Goal: Task Accomplishment & Management: Manage account settings

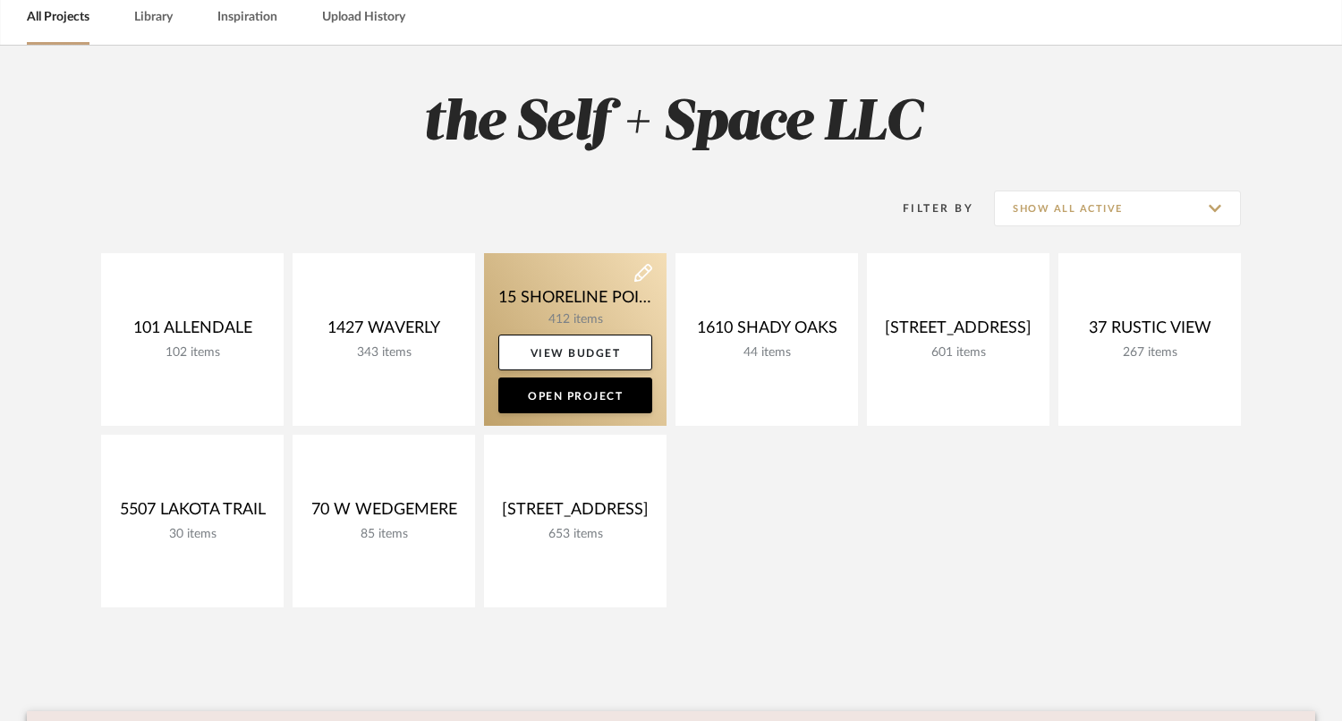
scroll to position [122, 0]
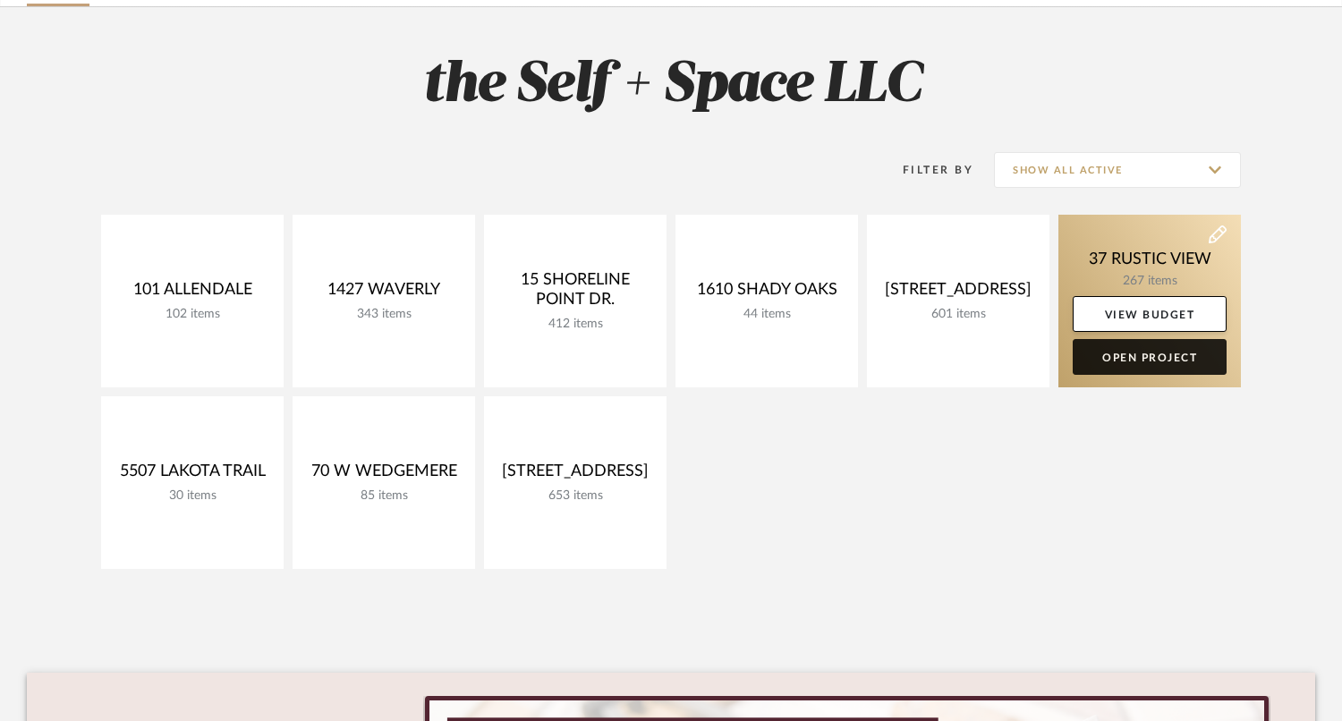
click at [1167, 365] on link "Open Project" at bounding box center [1150, 357] width 154 height 36
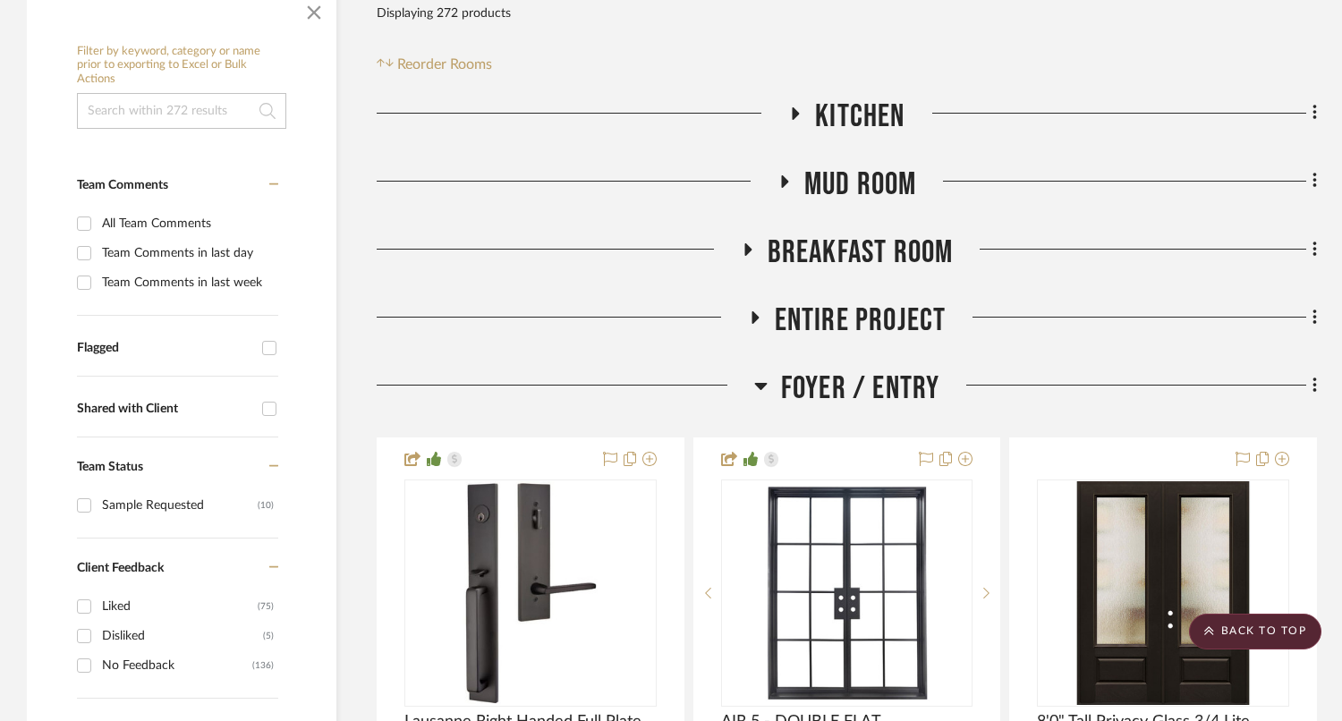
scroll to position [341, 0]
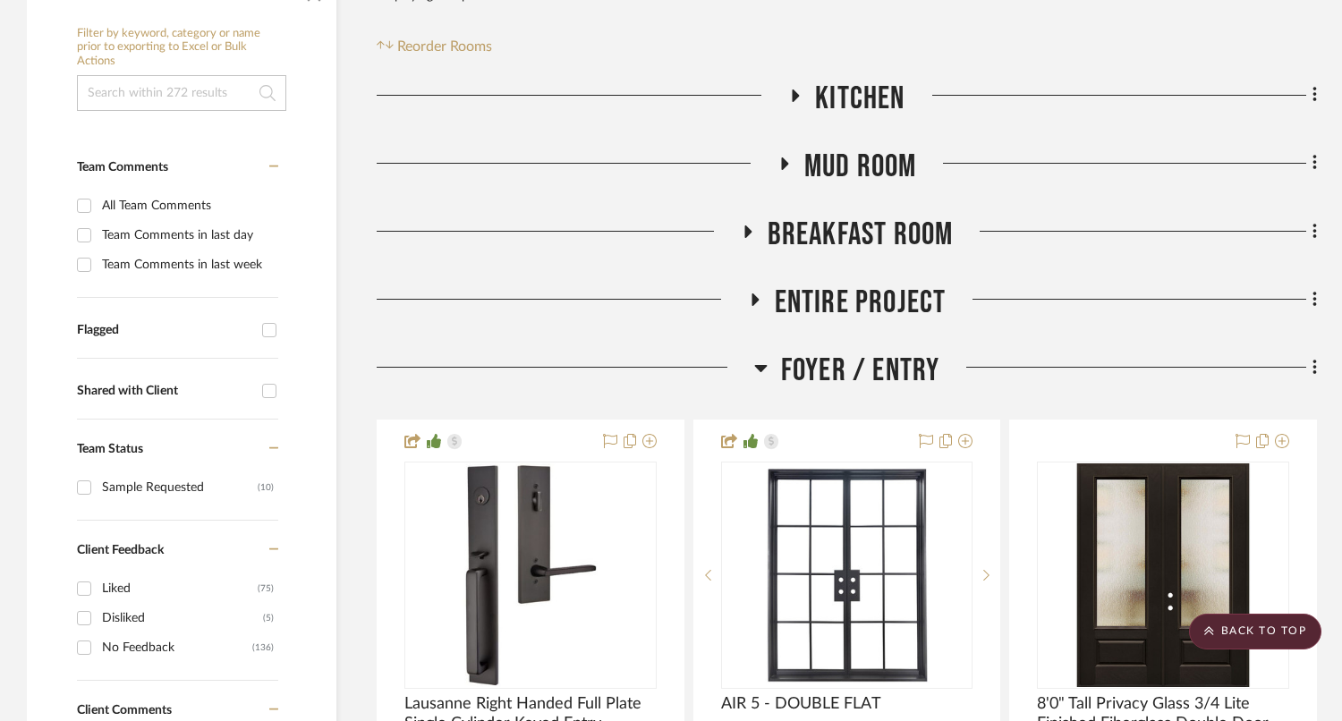
click at [844, 170] on span "Mud Room" at bounding box center [860, 167] width 113 height 38
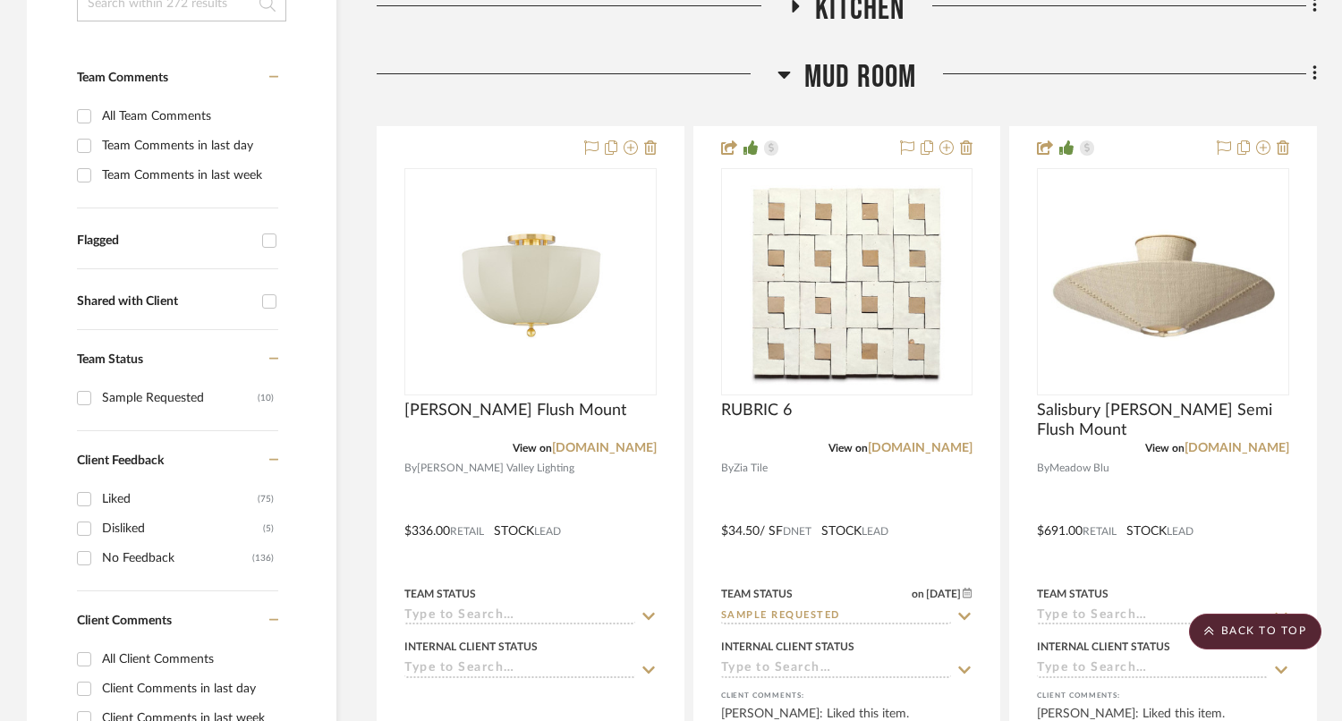
scroll to position [418, 0]
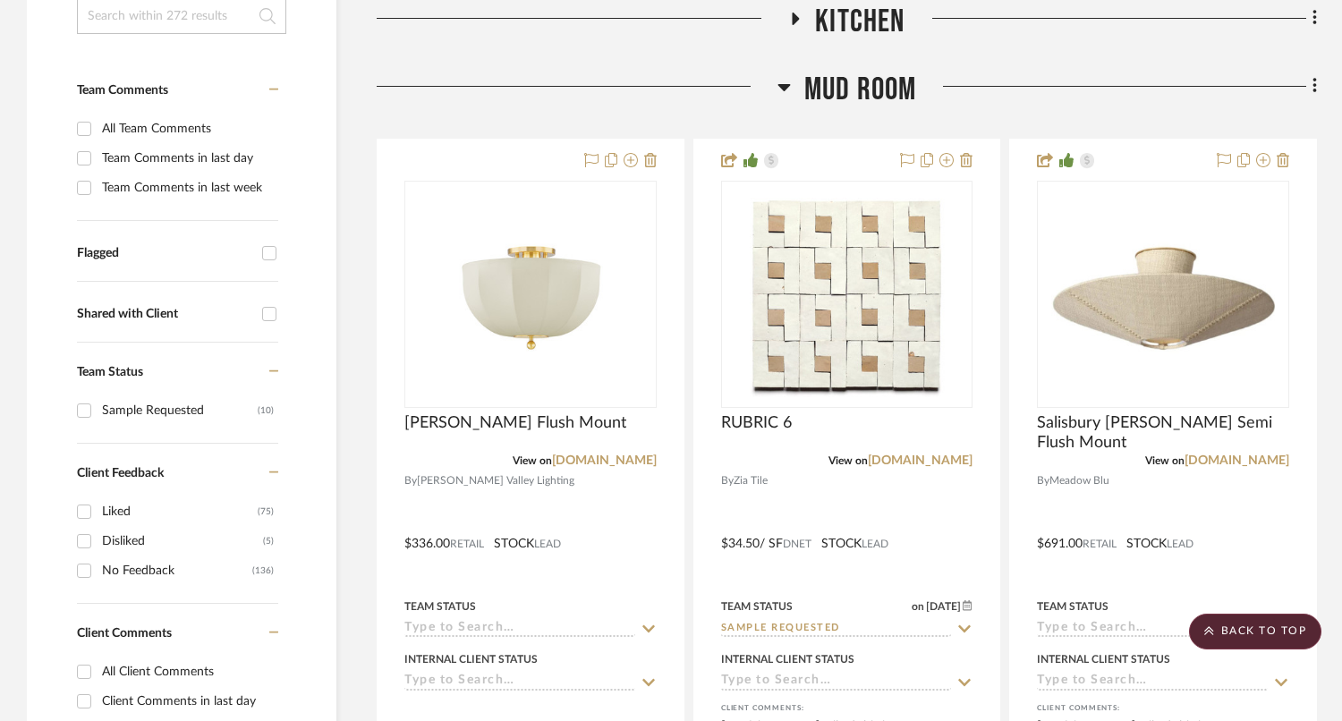
click at [869, 82] on span "Mud Room" at bounding box center [860, 90] width 113 height 38
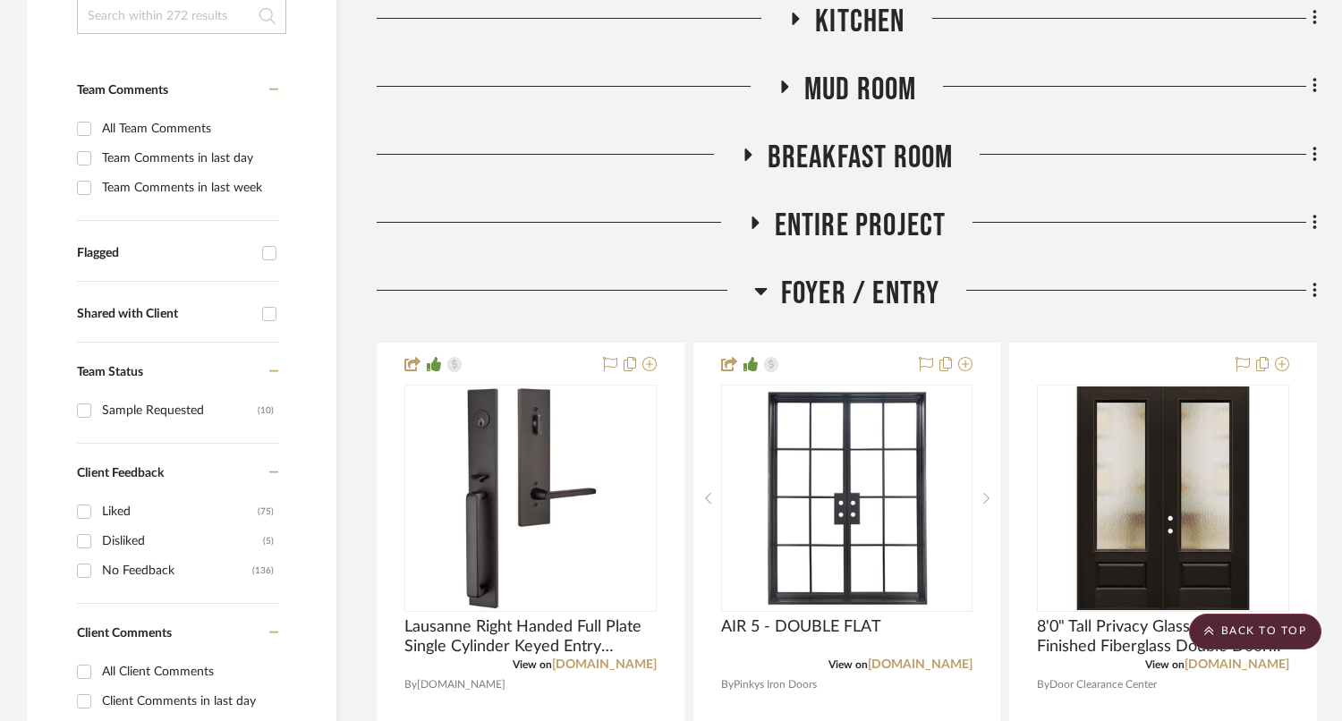
click at [869, 173] on span "Breakfast Room" at bounding box center [861, 158] width 186 height 38
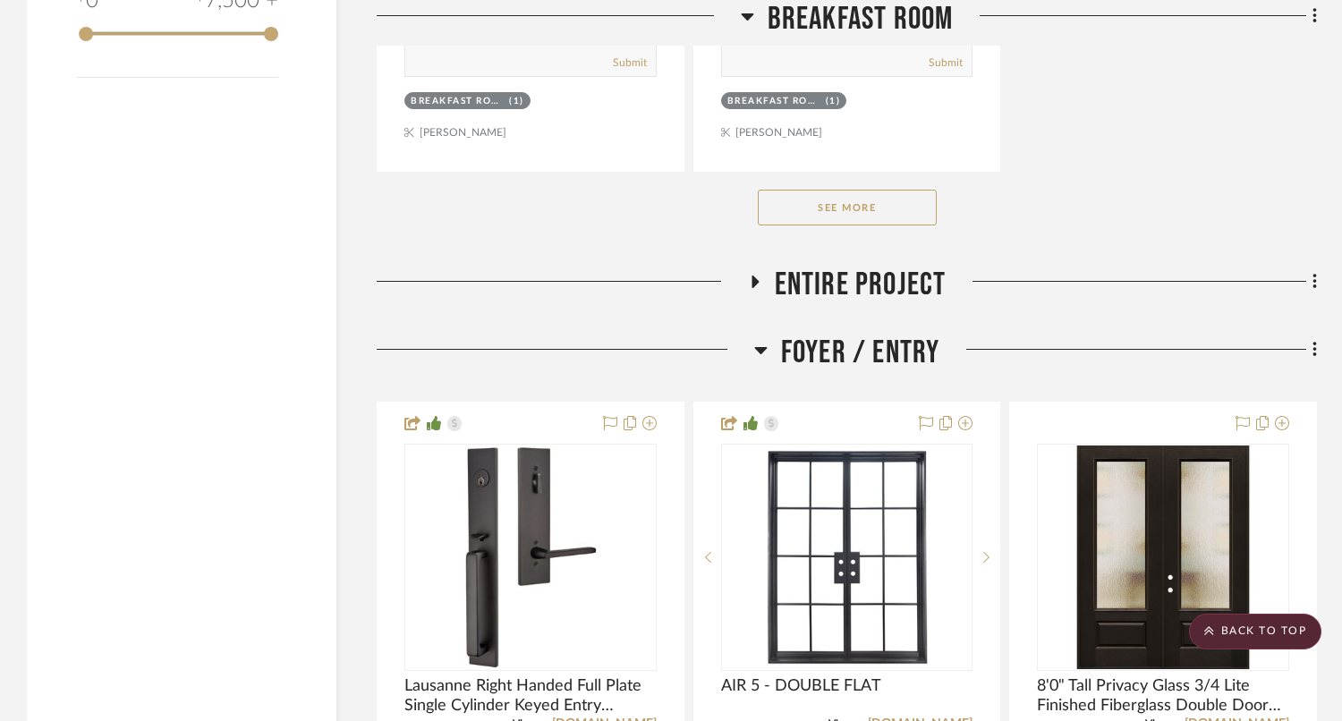
scroll to position [2842, 0]
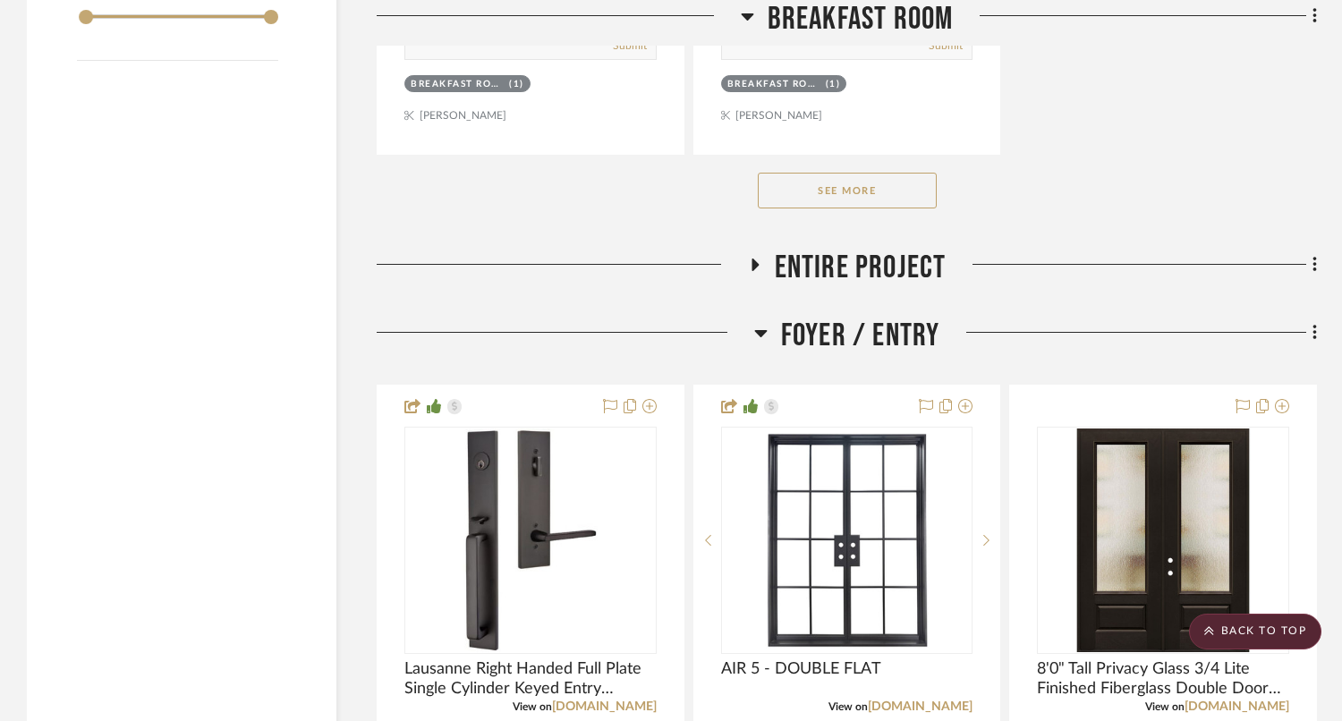
click at [867, 26] on span "Breakfast Room" at bounding box center [861, 19] width 186 height 38
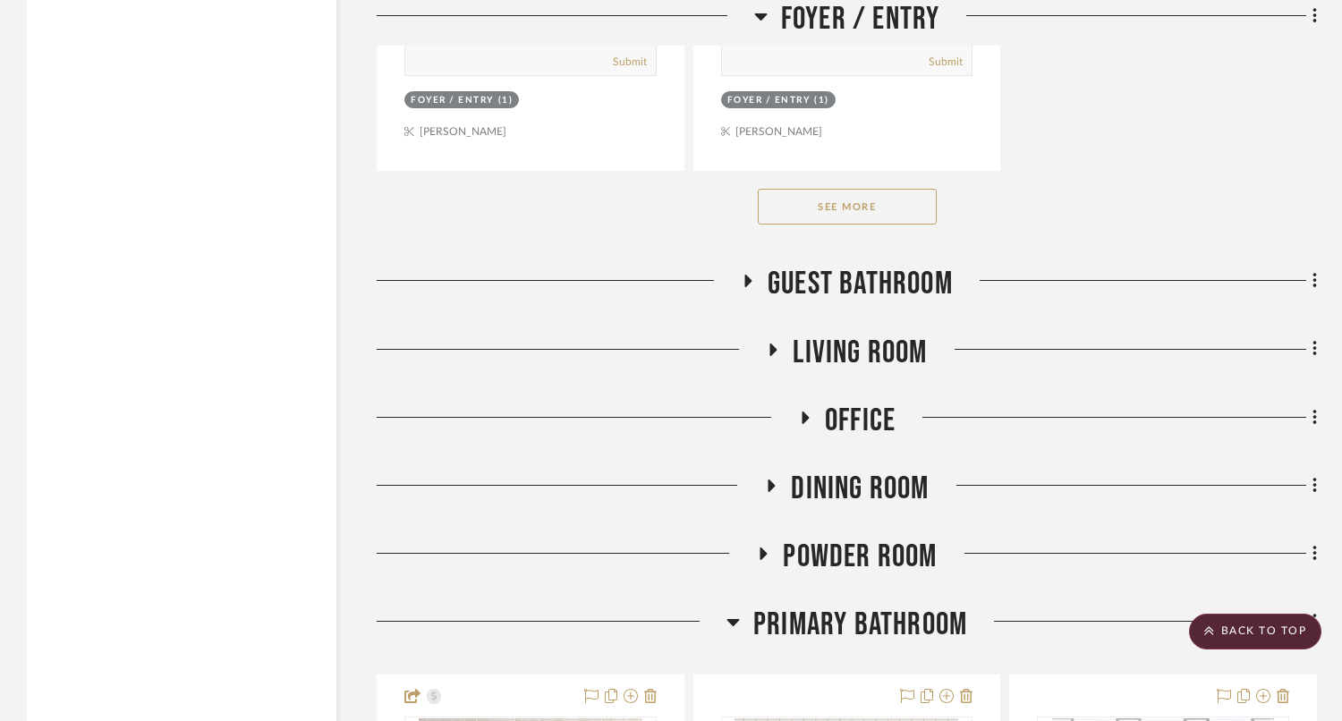
scroll to position [3021, 0]
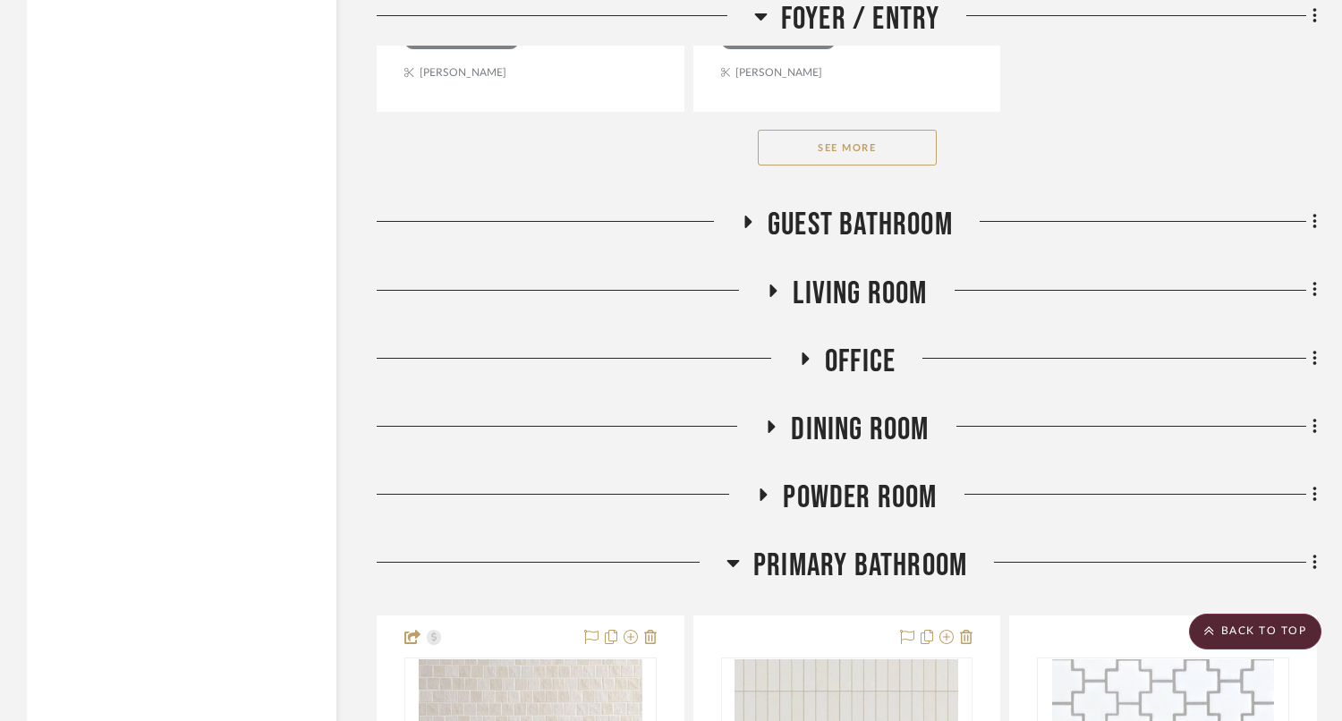
click at [855, 15] on span "Foyer / Entry" at bounding box center [860, 19] width 159 height 38
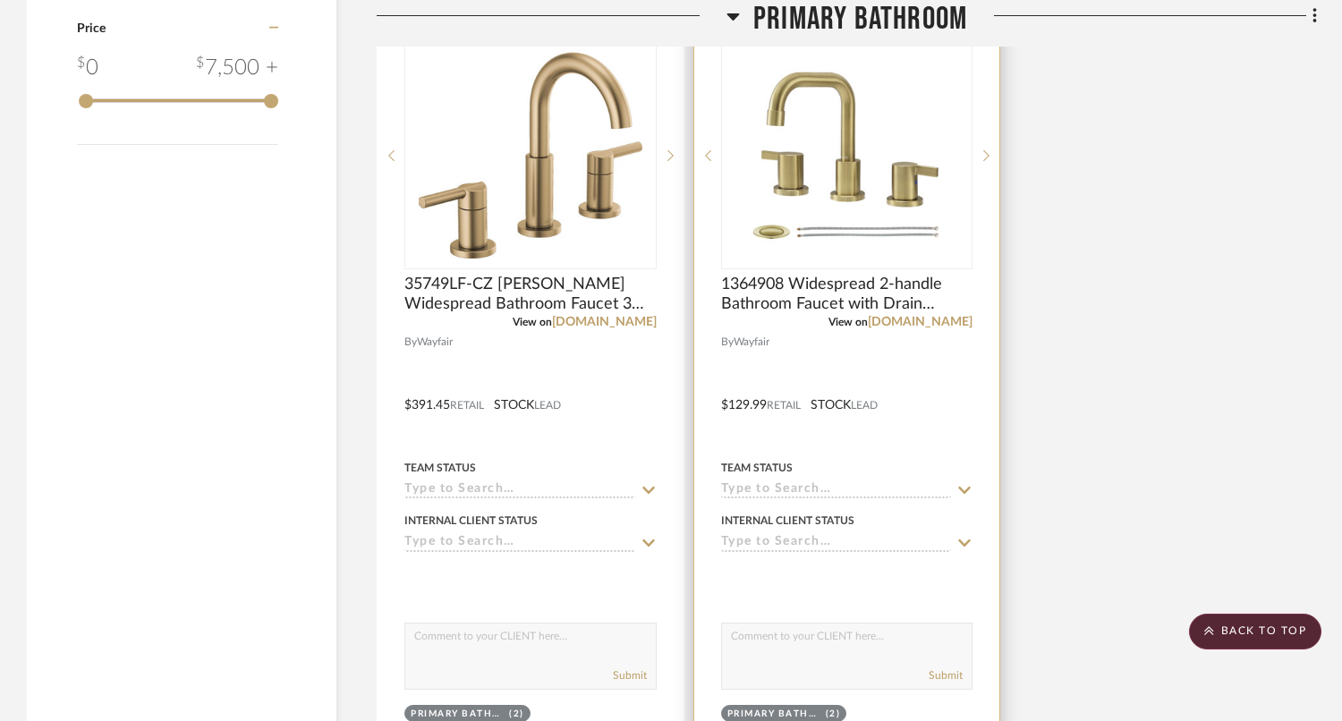
scroll to position [2699, 0]
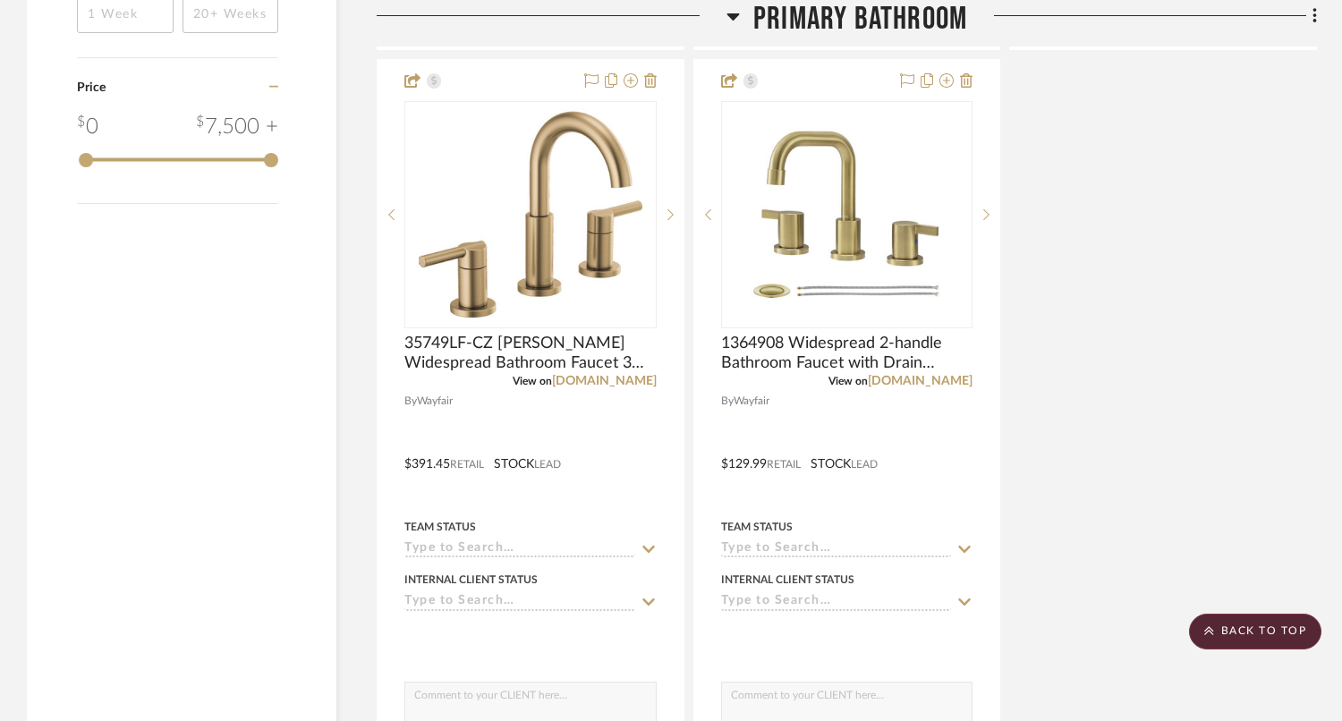
click at [920, 17] on span "Primary Bathroom" at bounding box center [860, 19] width 214 height 38
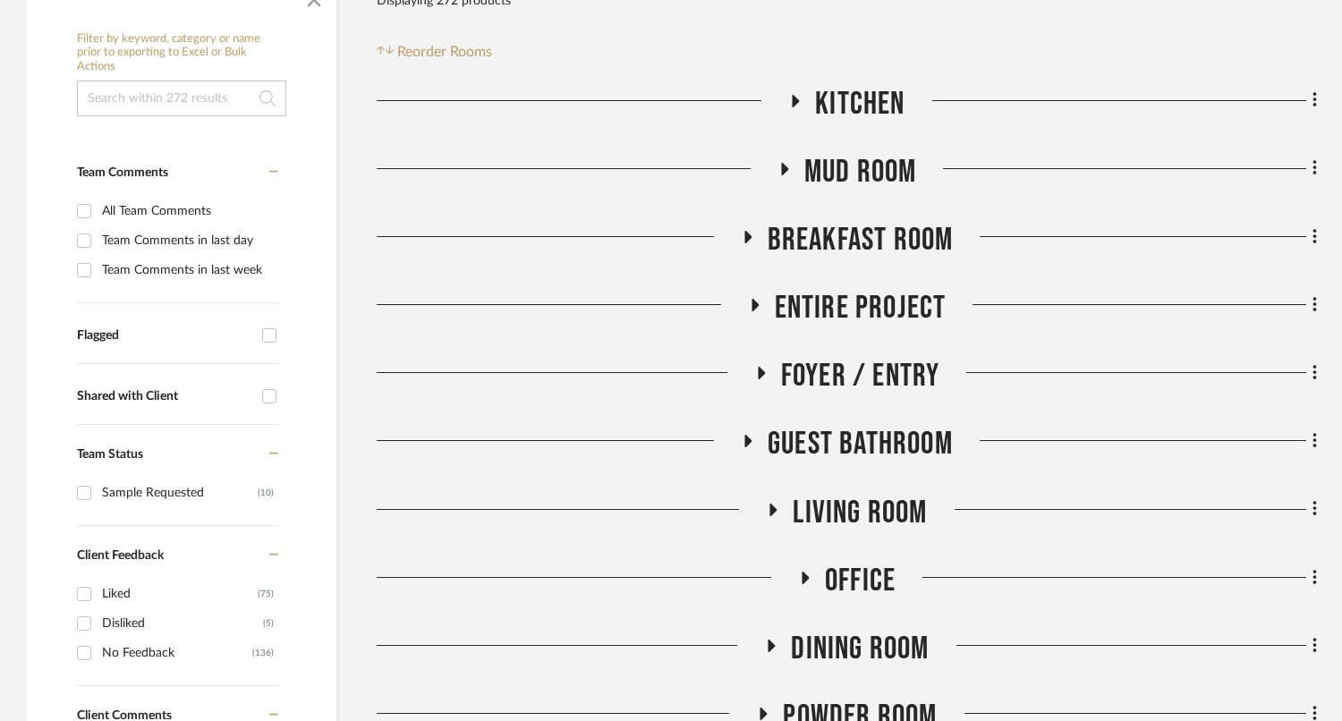
scroll to position [342, 0]
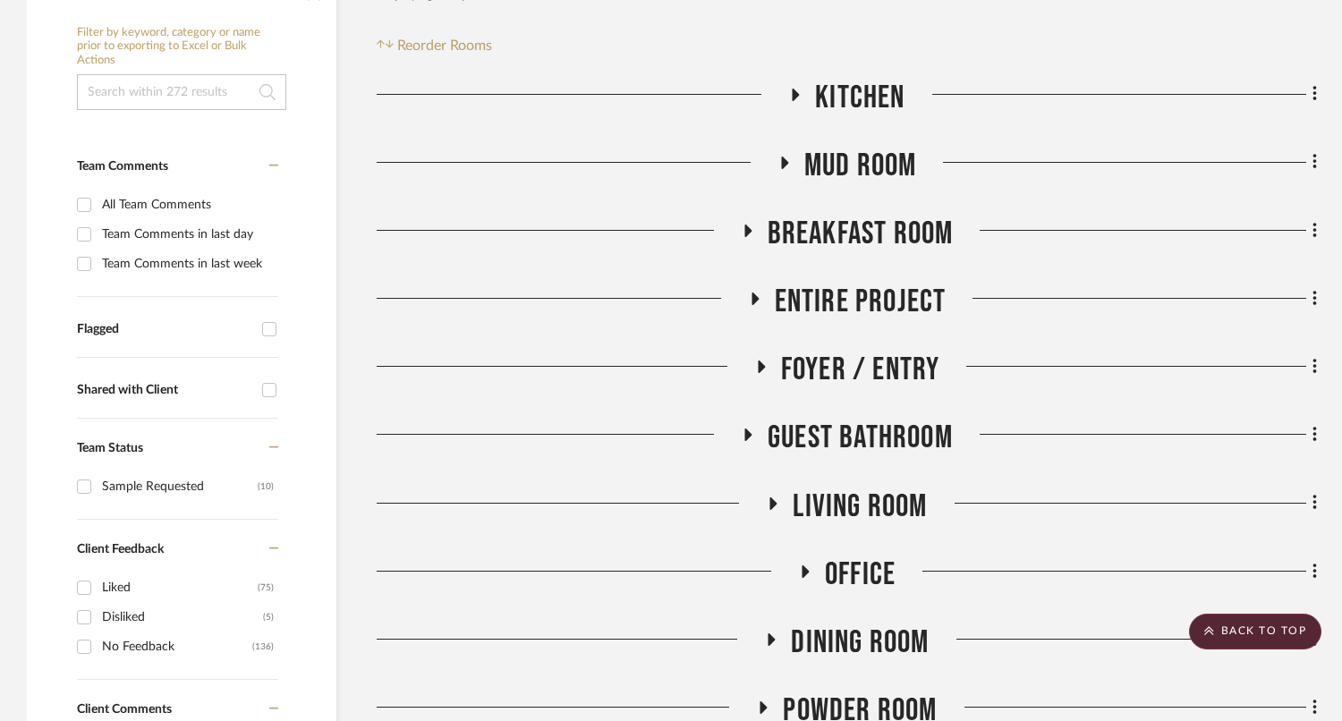
click at [832, 432] on span "Guest Bathroom" at bounding box center [860, 438] width 185 height 38
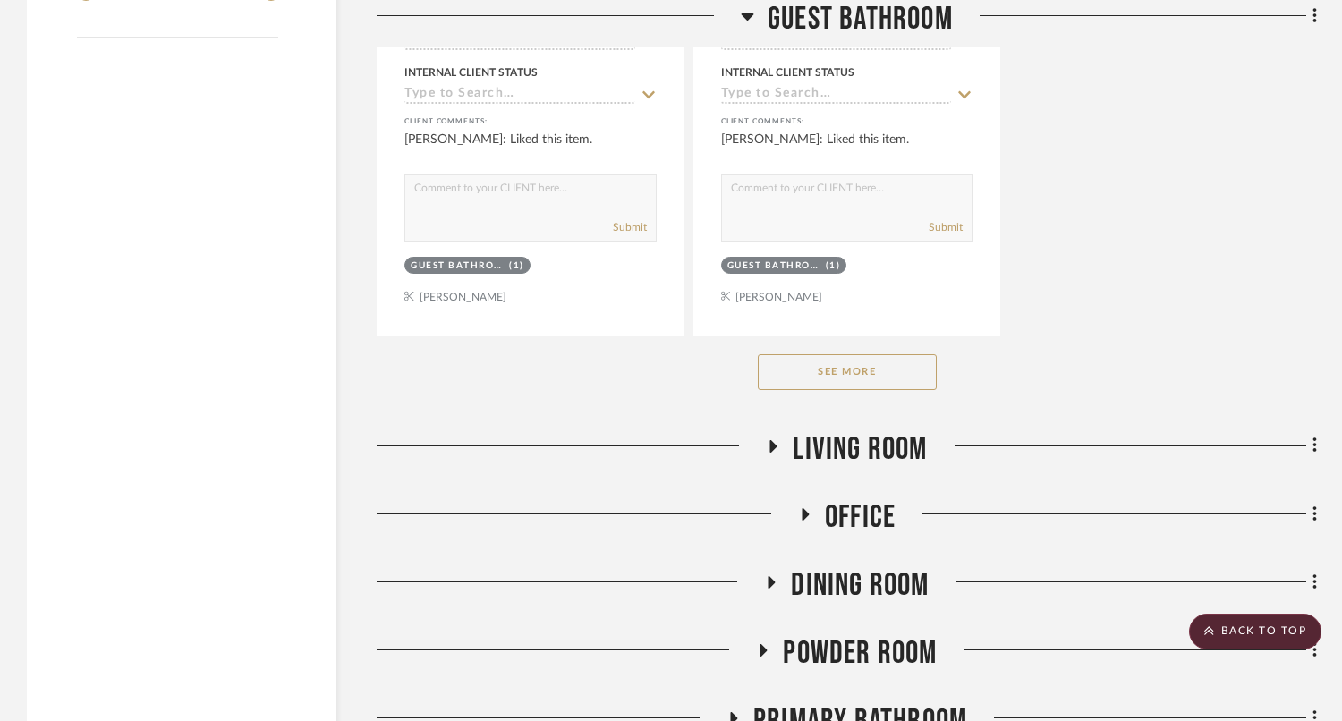
scroll to position [2895, 0]
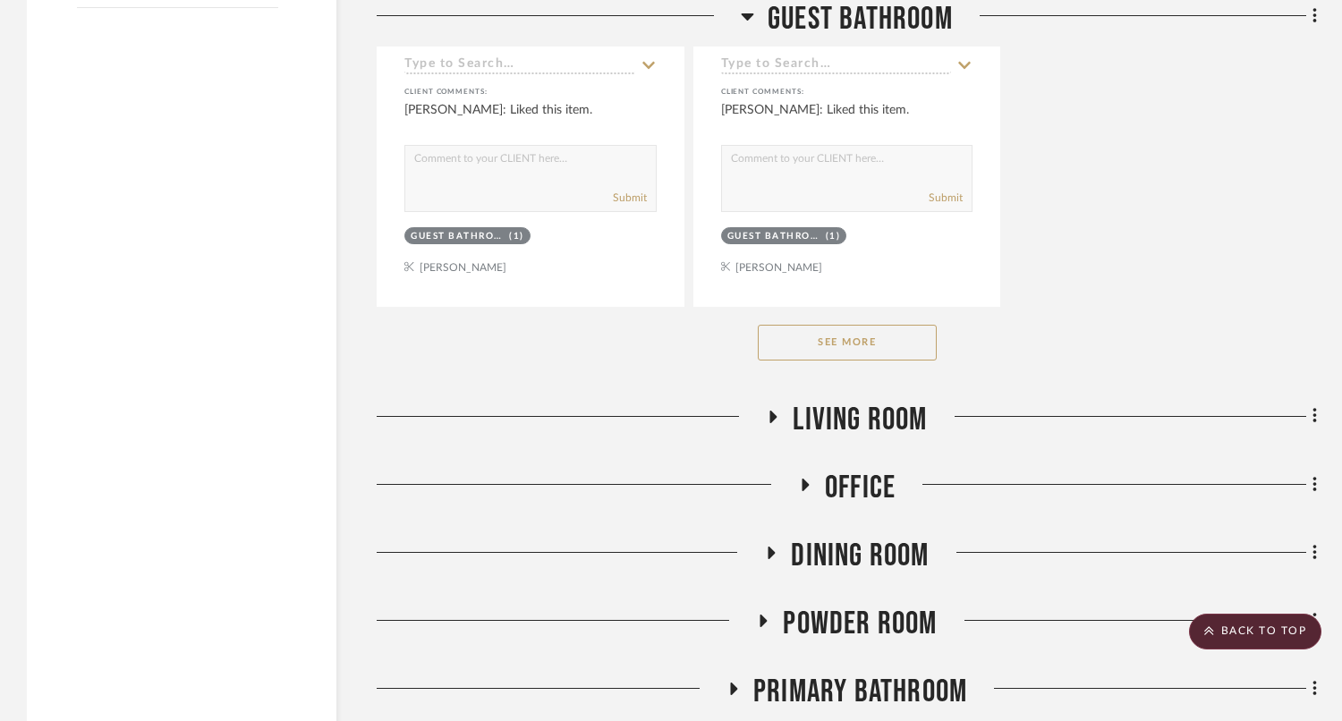
click at [850, 333] on button "See More" at bounding box center [847, 343] width 179 height 36
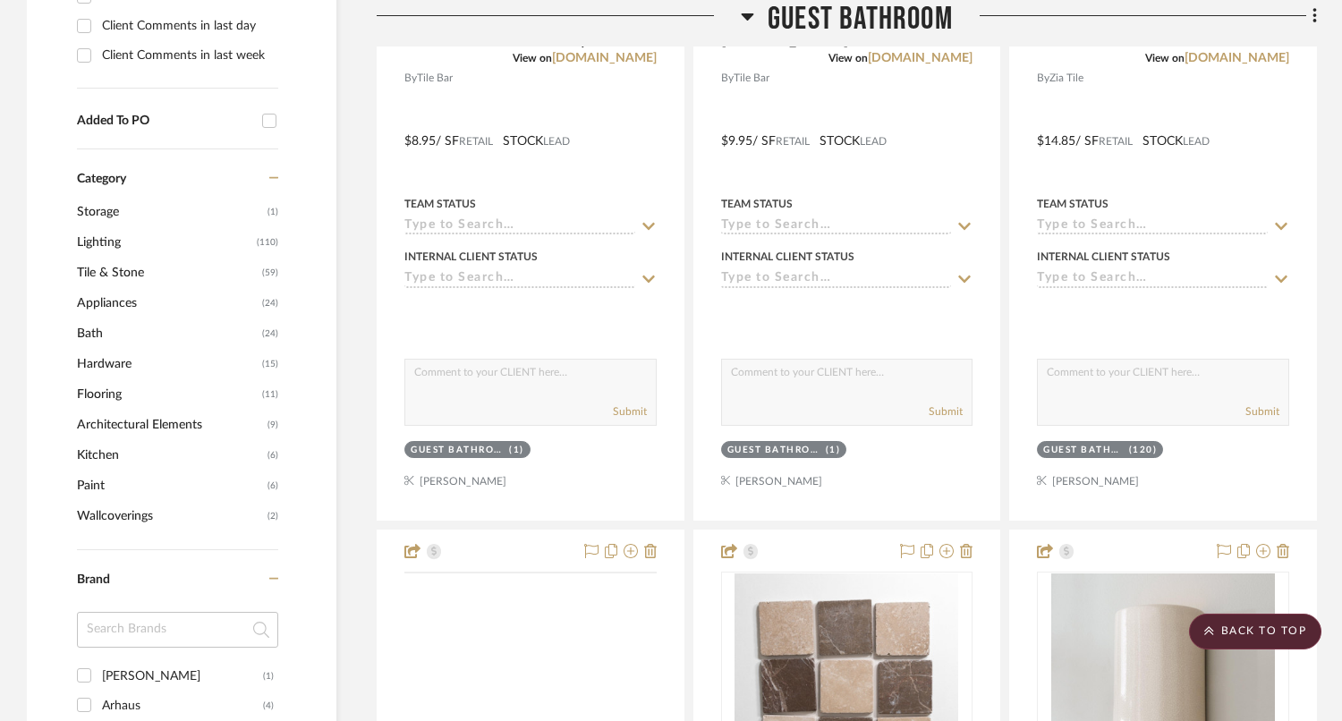
scroll to position [1222, 0]
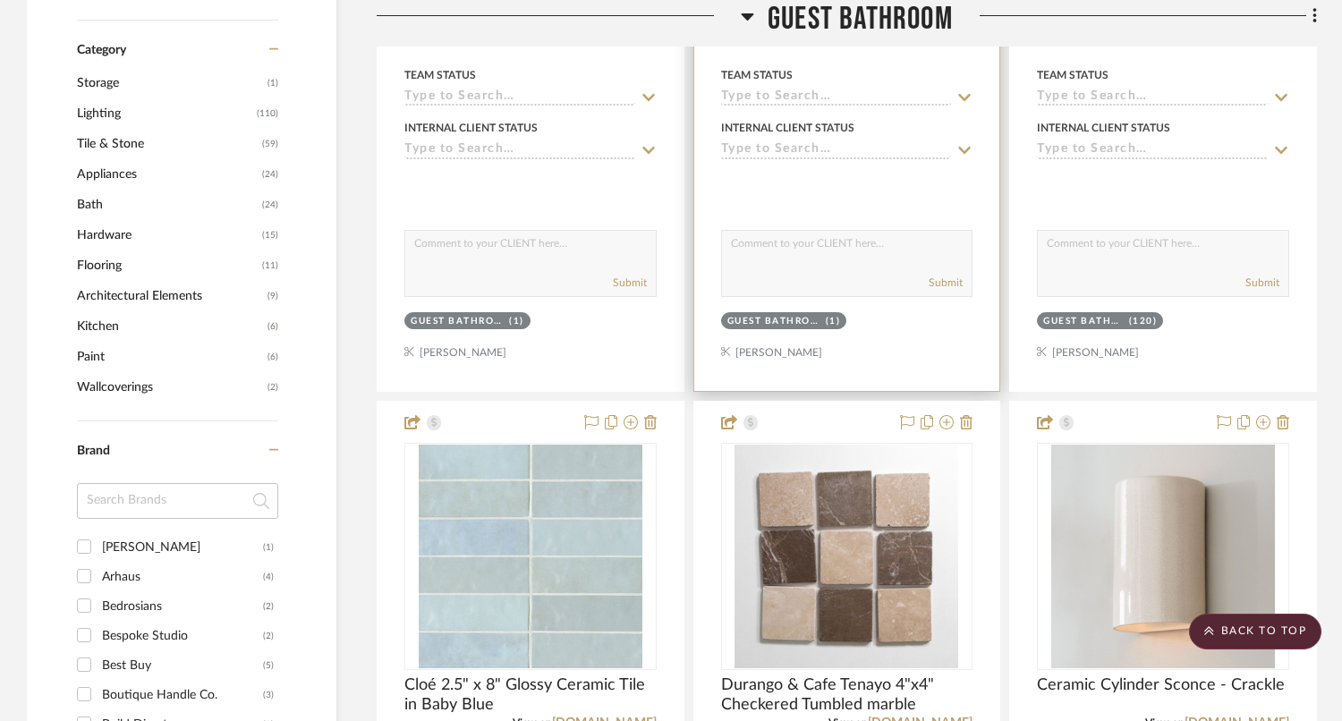
click at [922, 191] on div at bounding box center [847, 186] width 252 height 36
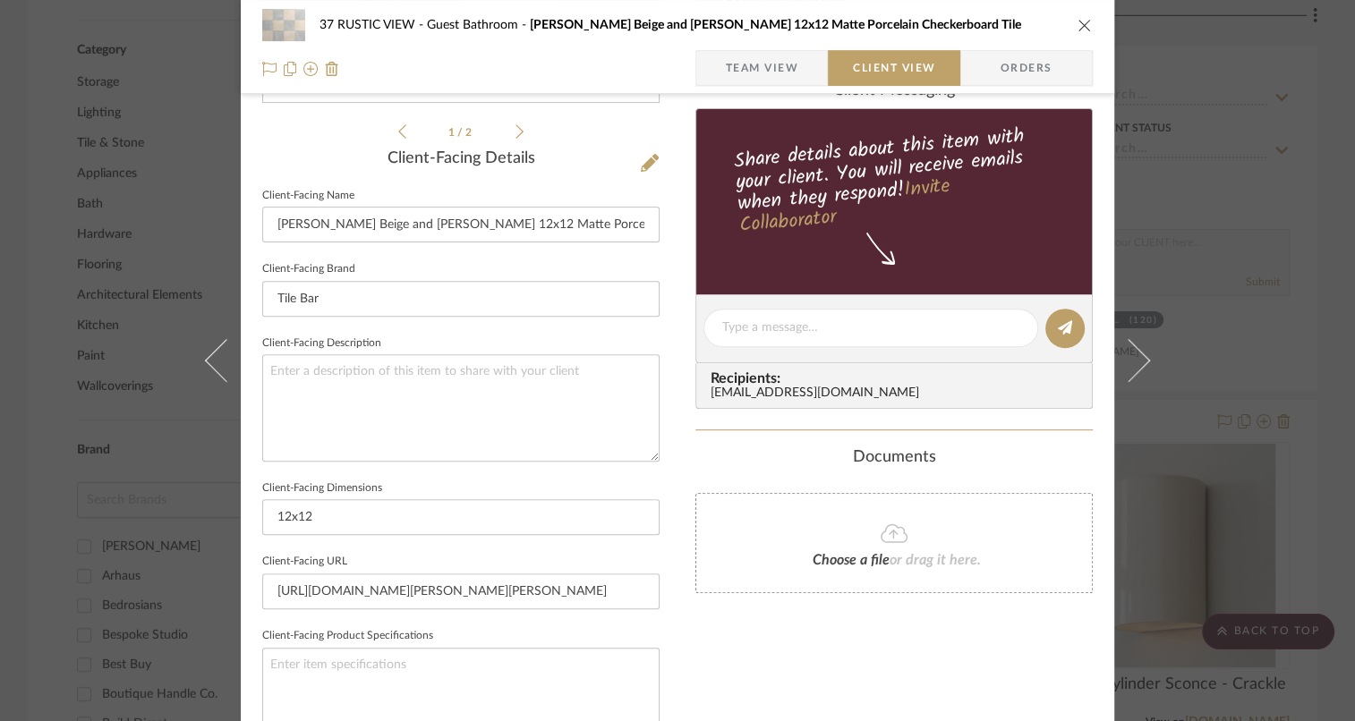
scroll to position [319, 0]
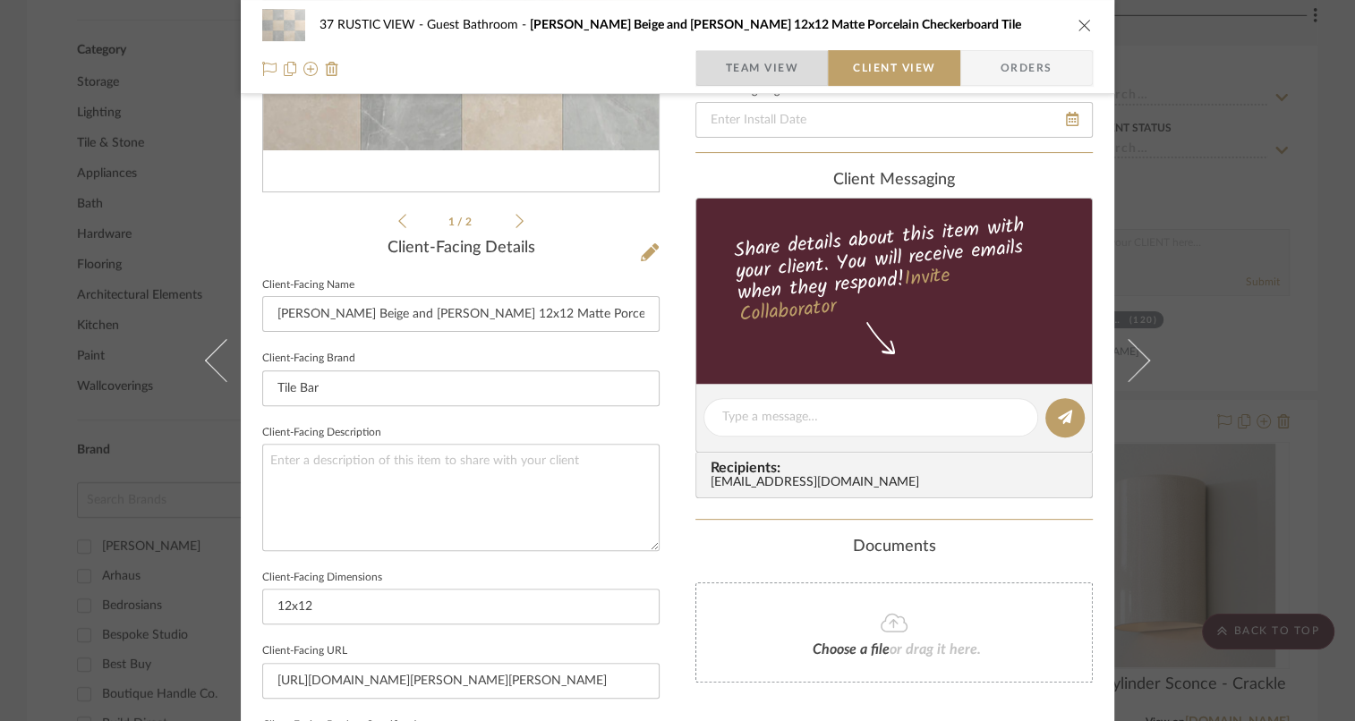
click at [789, 68] on span "Team View" at bounding box center [761, 68] width 73 height 36
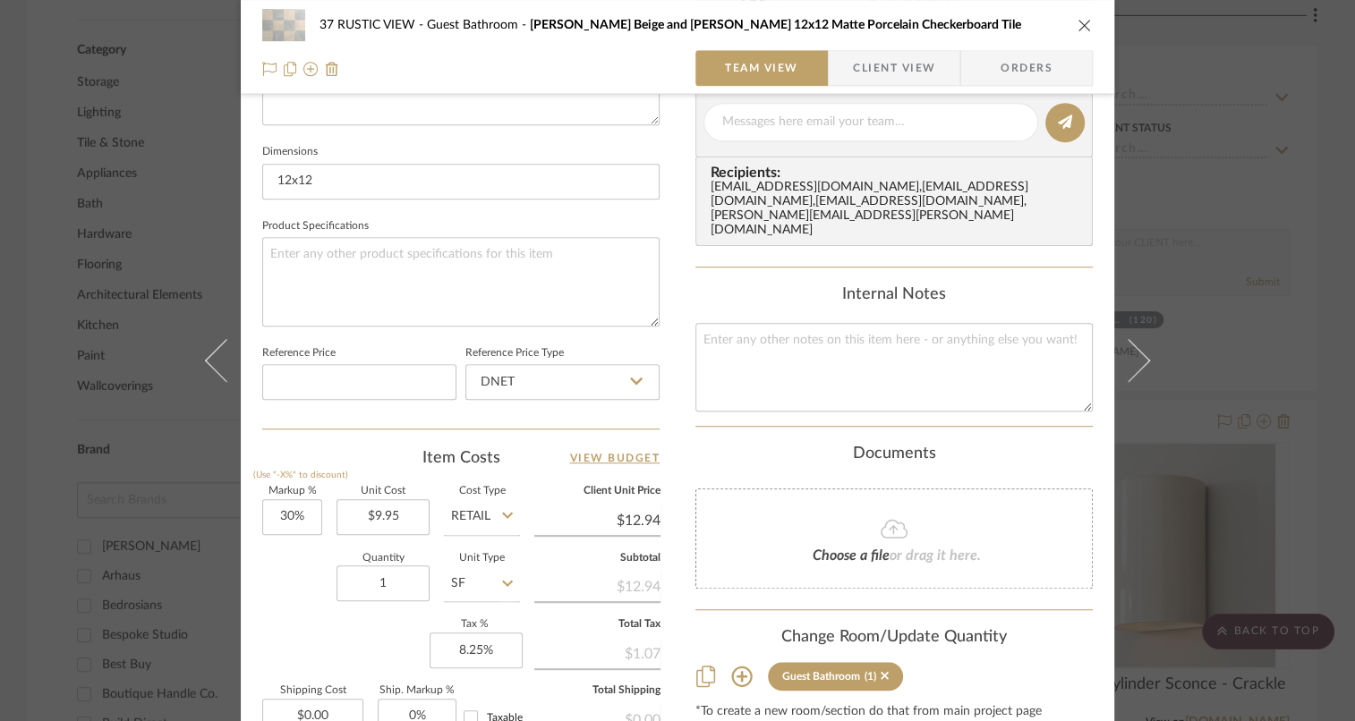
scroll to position [940, 0]
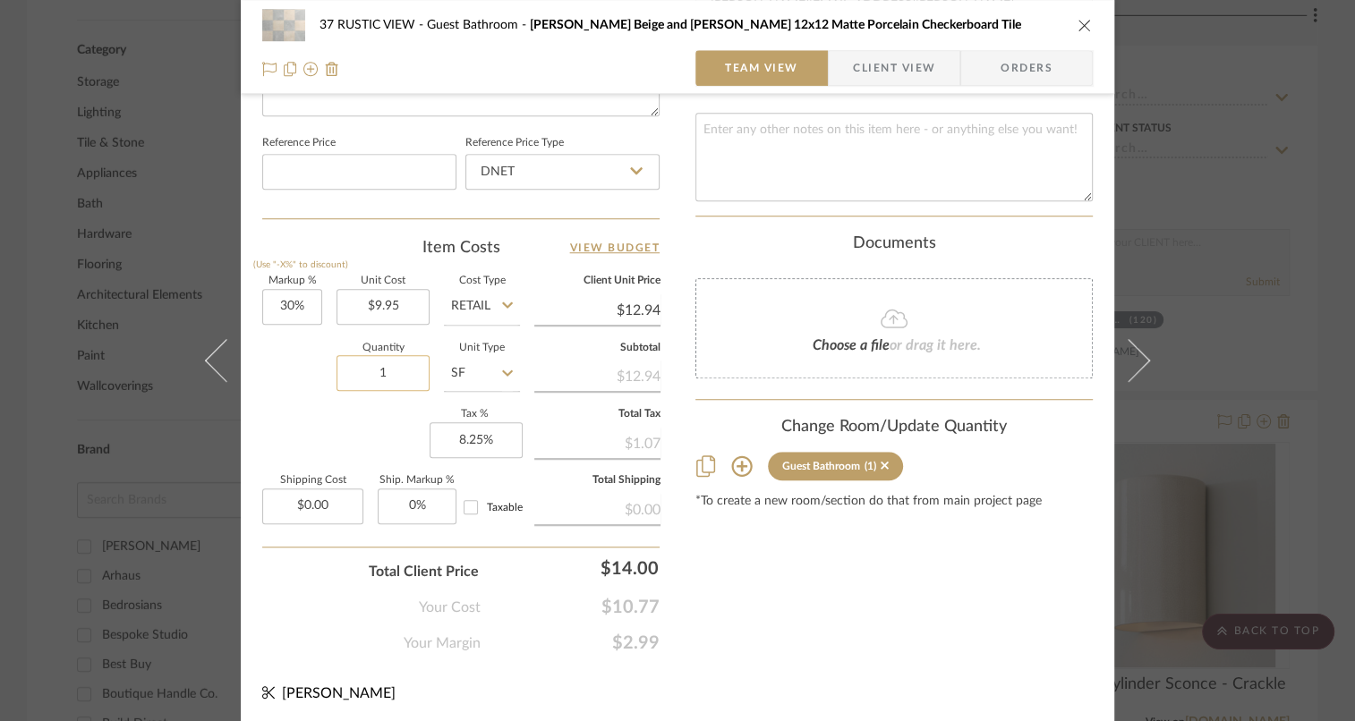
click at [390, 372] on input "1" at bounding box center [382, 373] width 93 height 36
type input "83"
click at [277, 404] on div "Markup % (Use "-X%" to discount) 30% Unit Cost $9.95 Cost Type Retail Client Un…" at bounding box center [460, 406] width 397 height 261
click at [1077, 30] on icon "close" at bounding box center [1084, 25] width 14 height 14
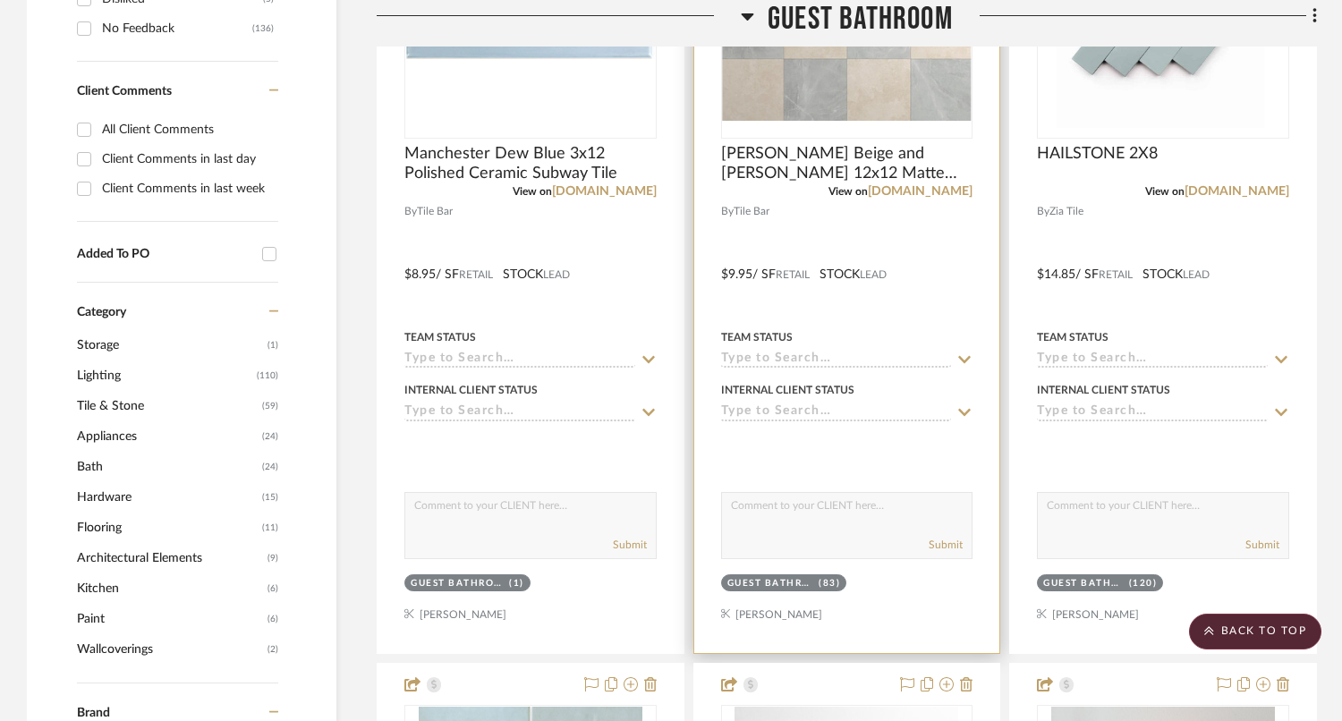
scroll to position [983, 0]
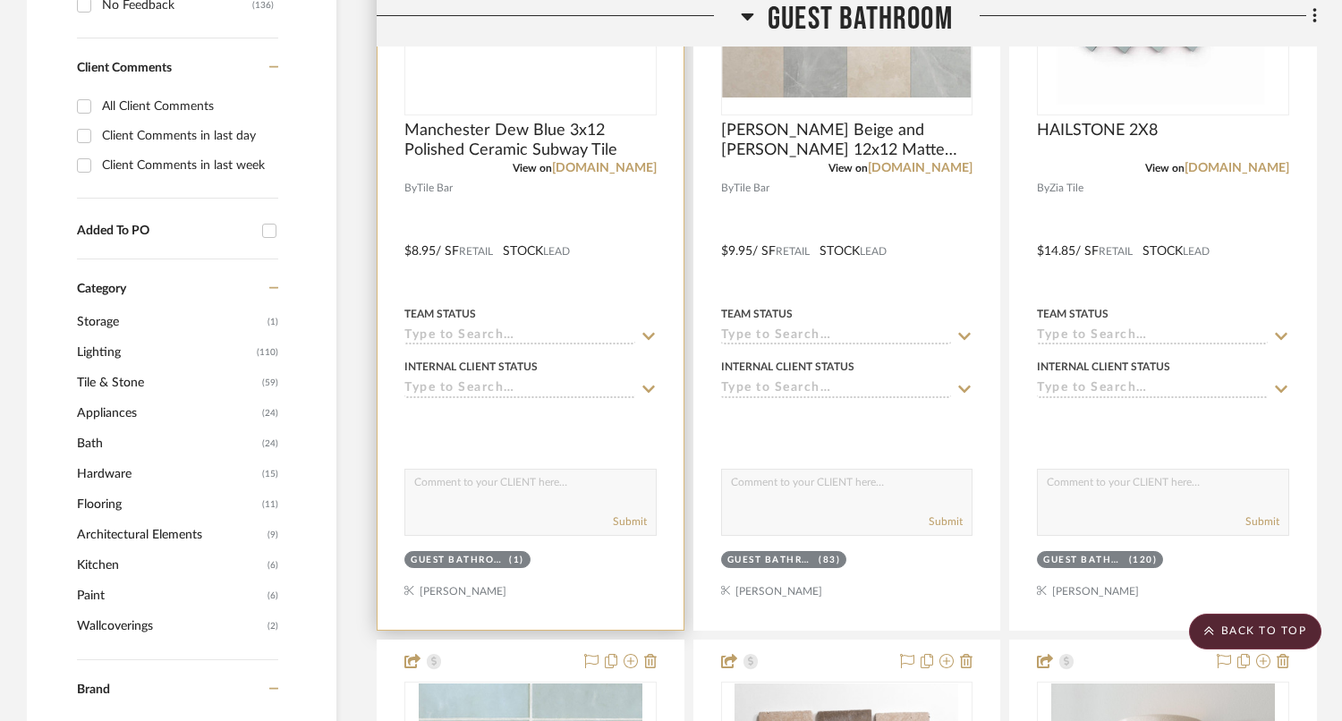
click at [512, 433] on div at bounding box center [530, 425] width 252 height 36
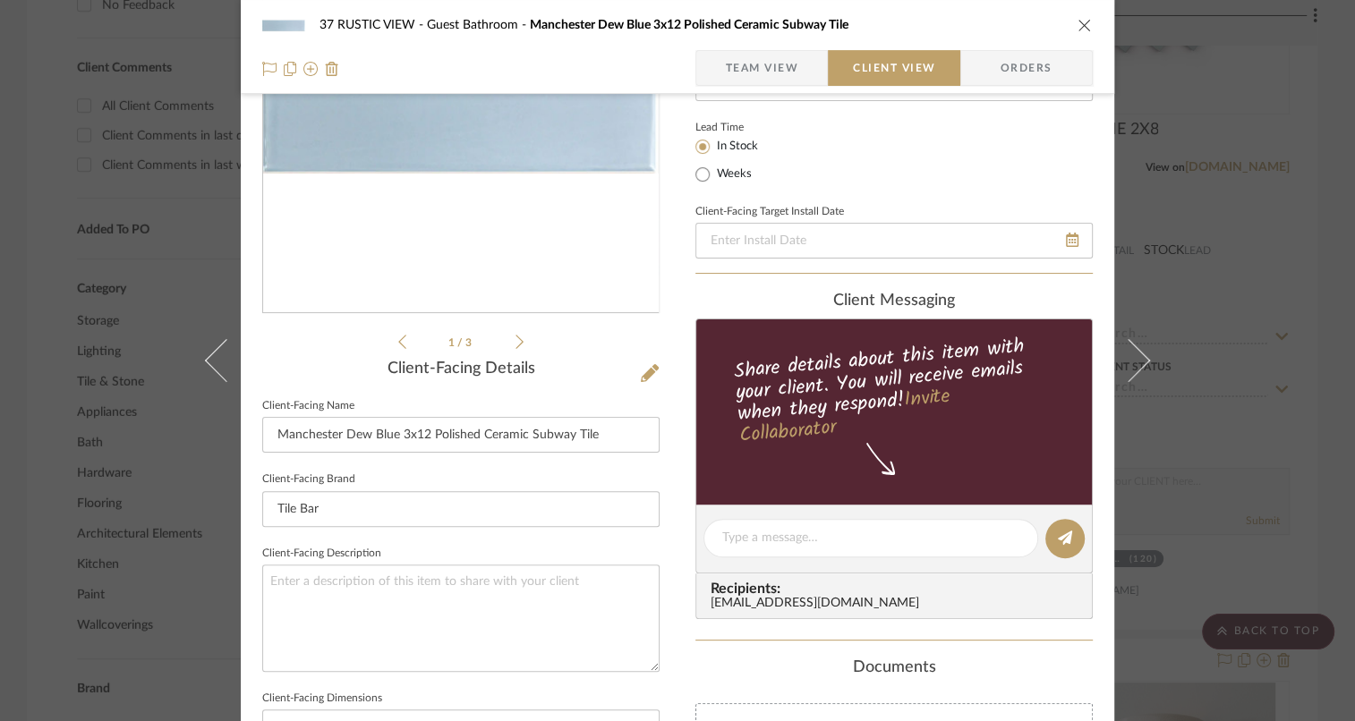
scroll to position [0, 0]
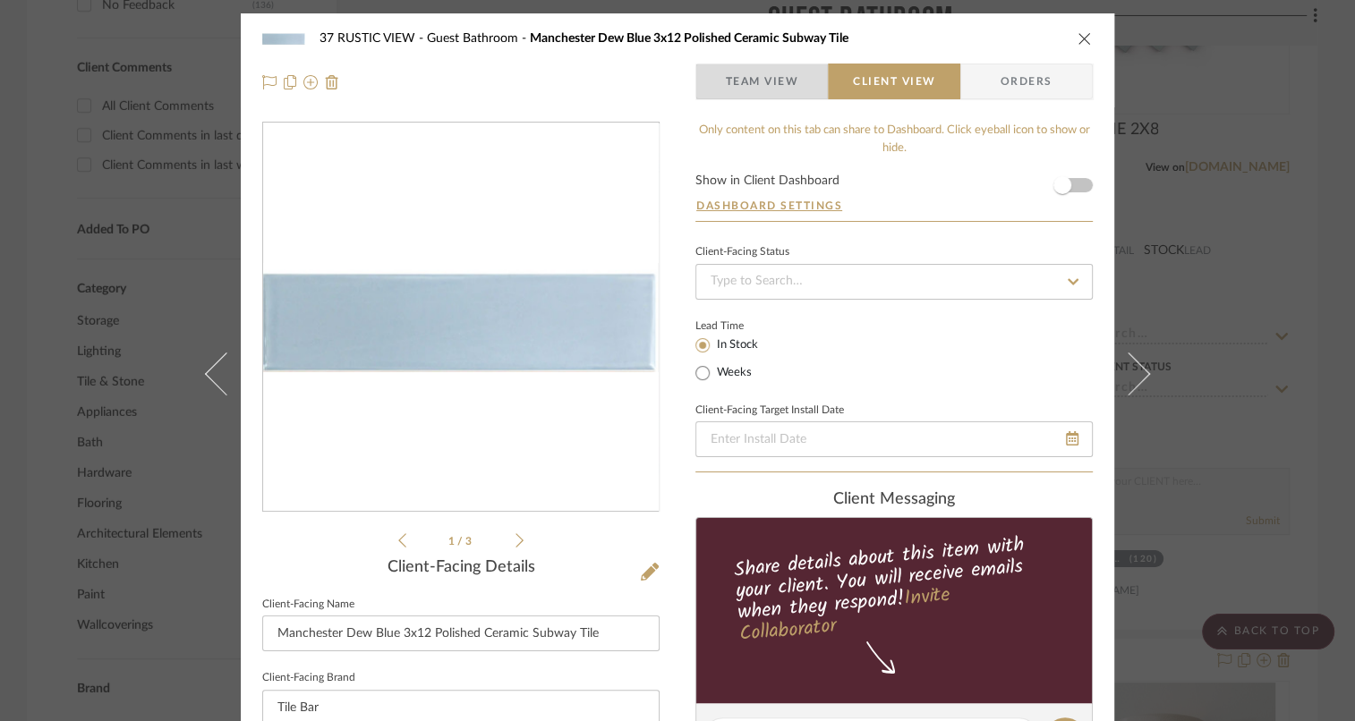
click at [779, 82] on span "Team View" at bounding box center [761, 82] width 73 height 36
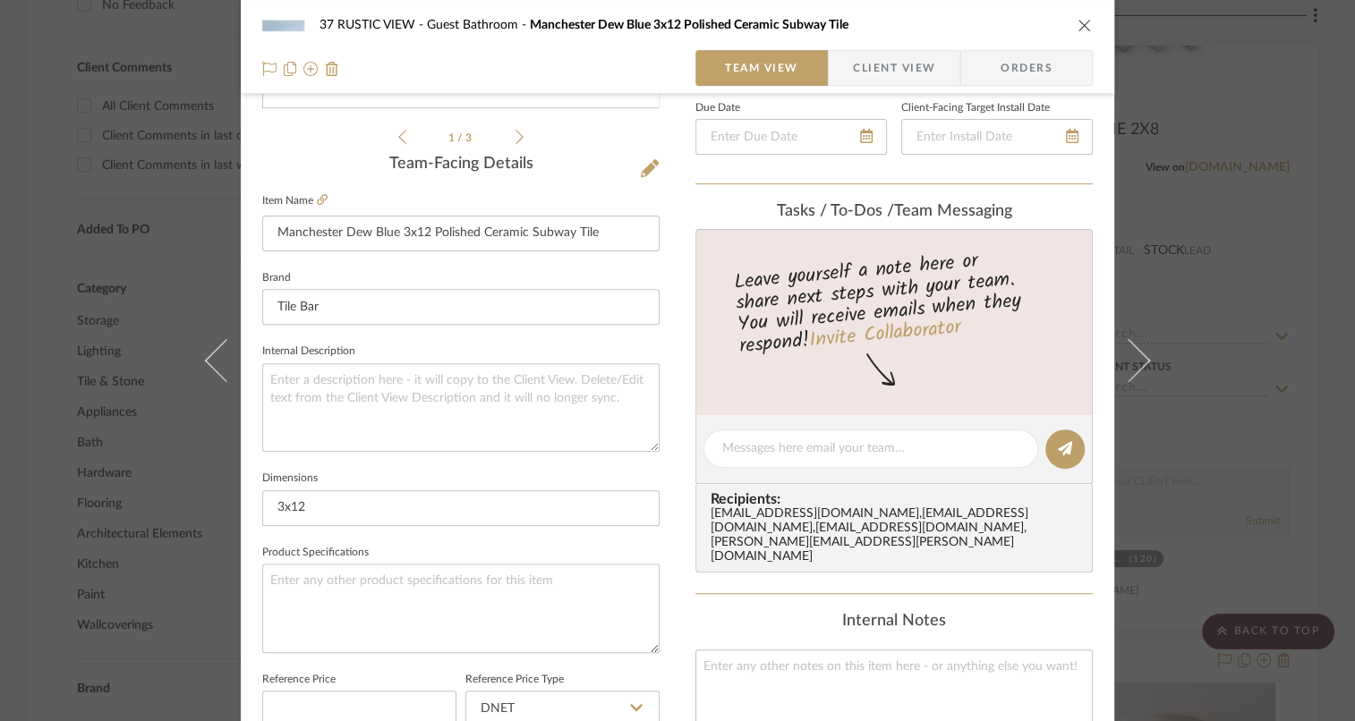
scroll to position [856, 0]
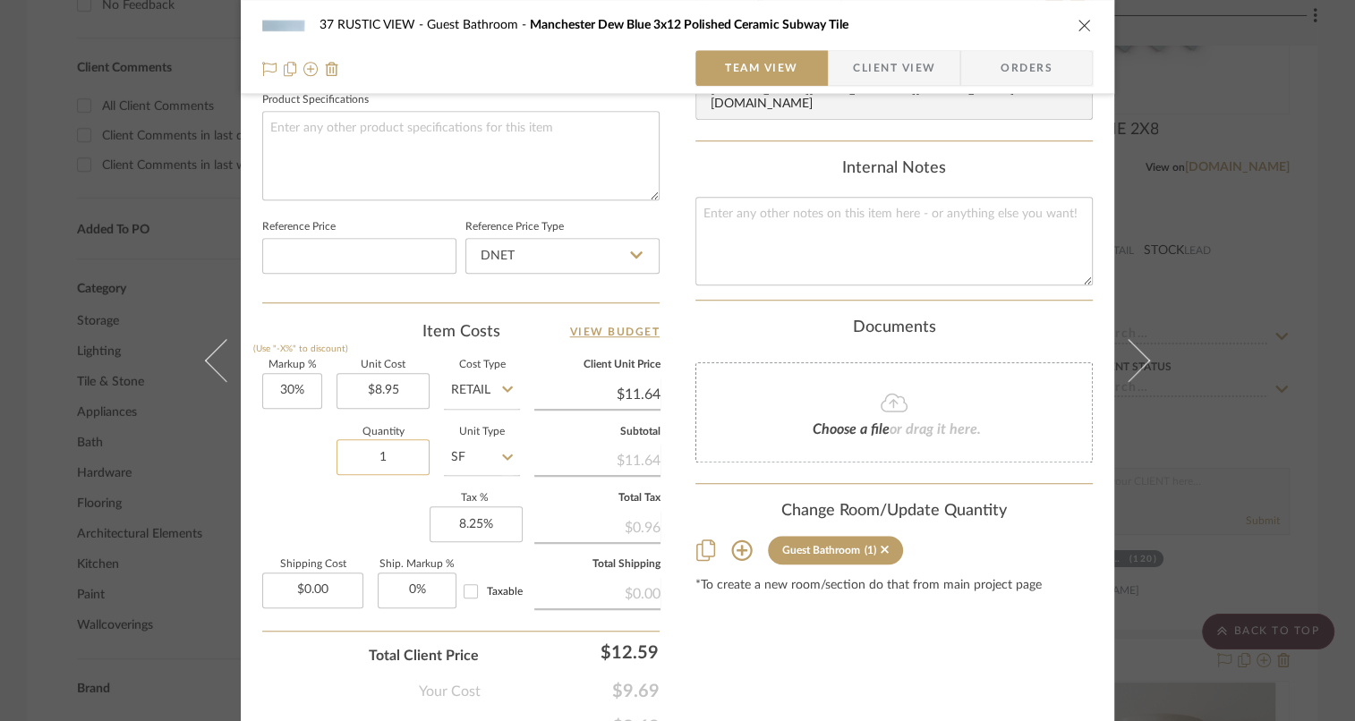
click at [373, 457] on input "1" at bounding box center [382, 457] width 93 height 36
click at [387, 457] on input "1" at bounding box center [382, 457] width 93 height 36
type input "120"
click at [373, 476] on sr-form-field "Quantity 120" at bounding box center [382, 460] width 93 height 64
click at [1081, 21] on icon "close" at bounding box center [1084, 25] width 14 height 14
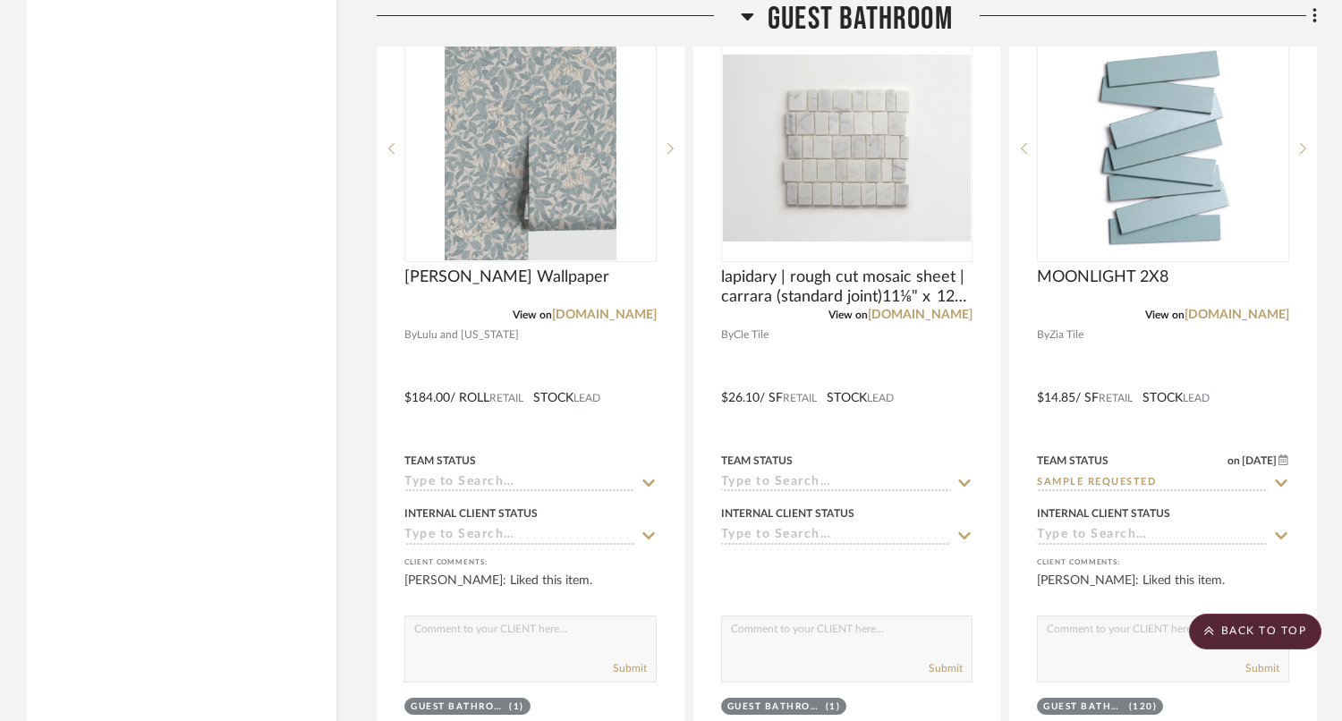
scroll to position [4819, 0]
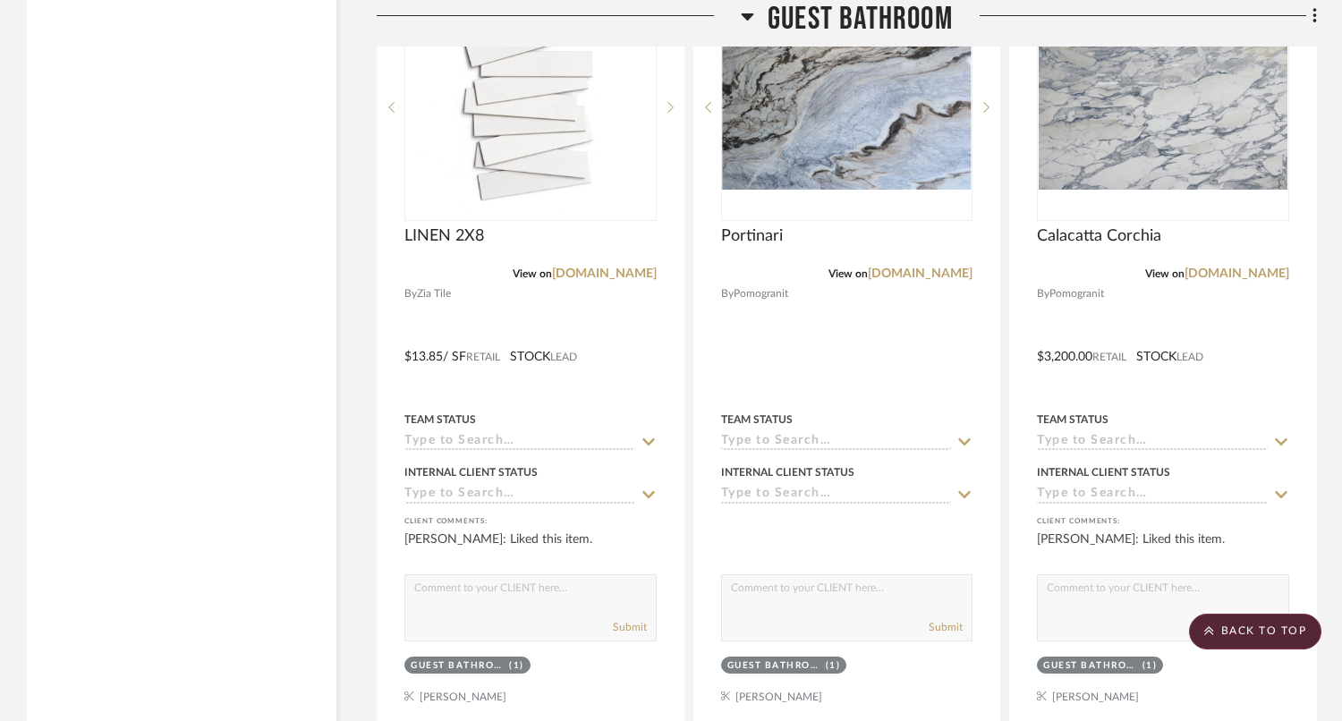
click at [833, 5] on span "Guest Bathroom" at bounding box center [860, 19] width 185 height 38
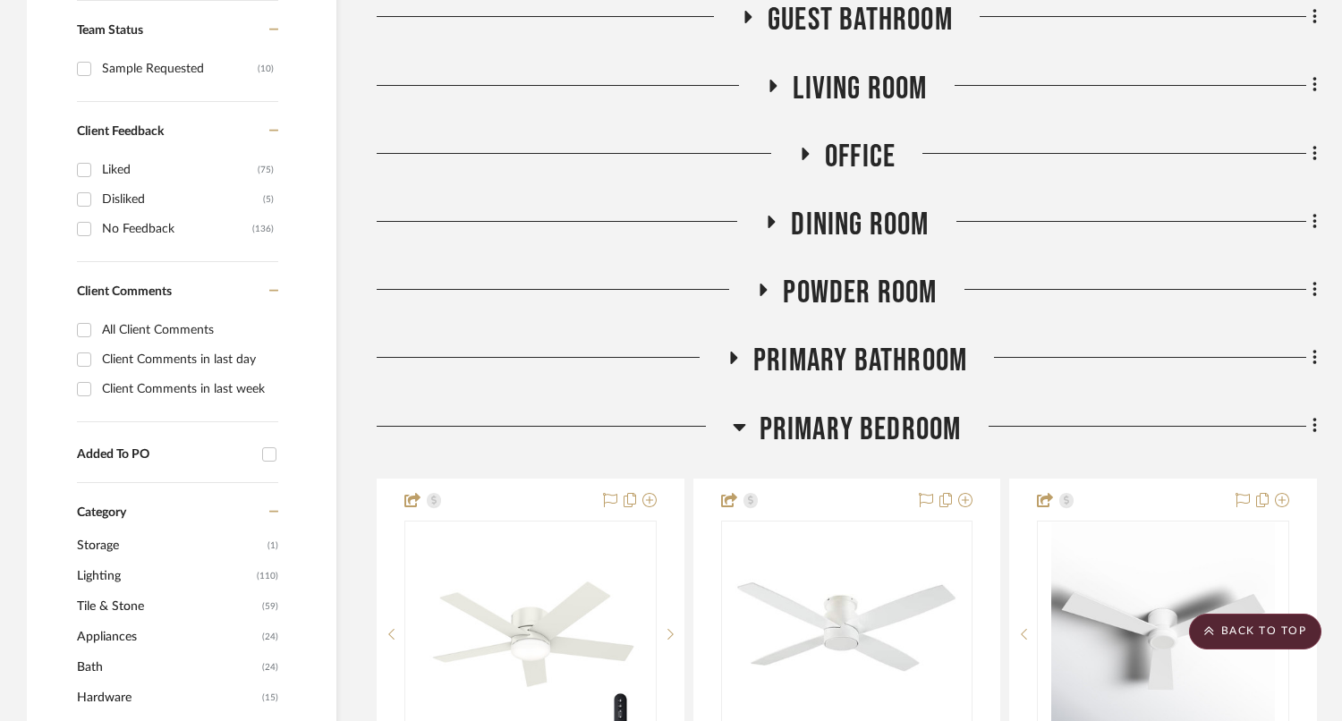
scroll to position [778, 0]
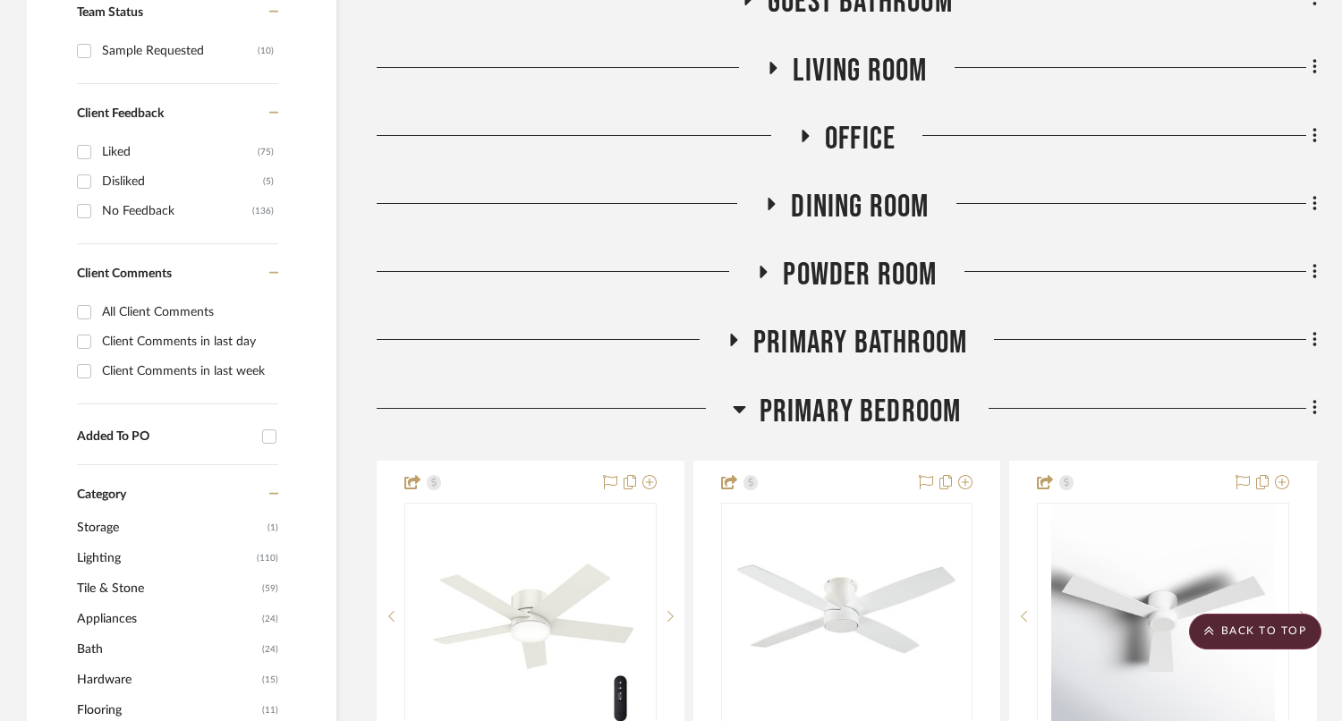
click at [854, 150] on span "Office" at bounding box center [860, 139] width 71 height 38
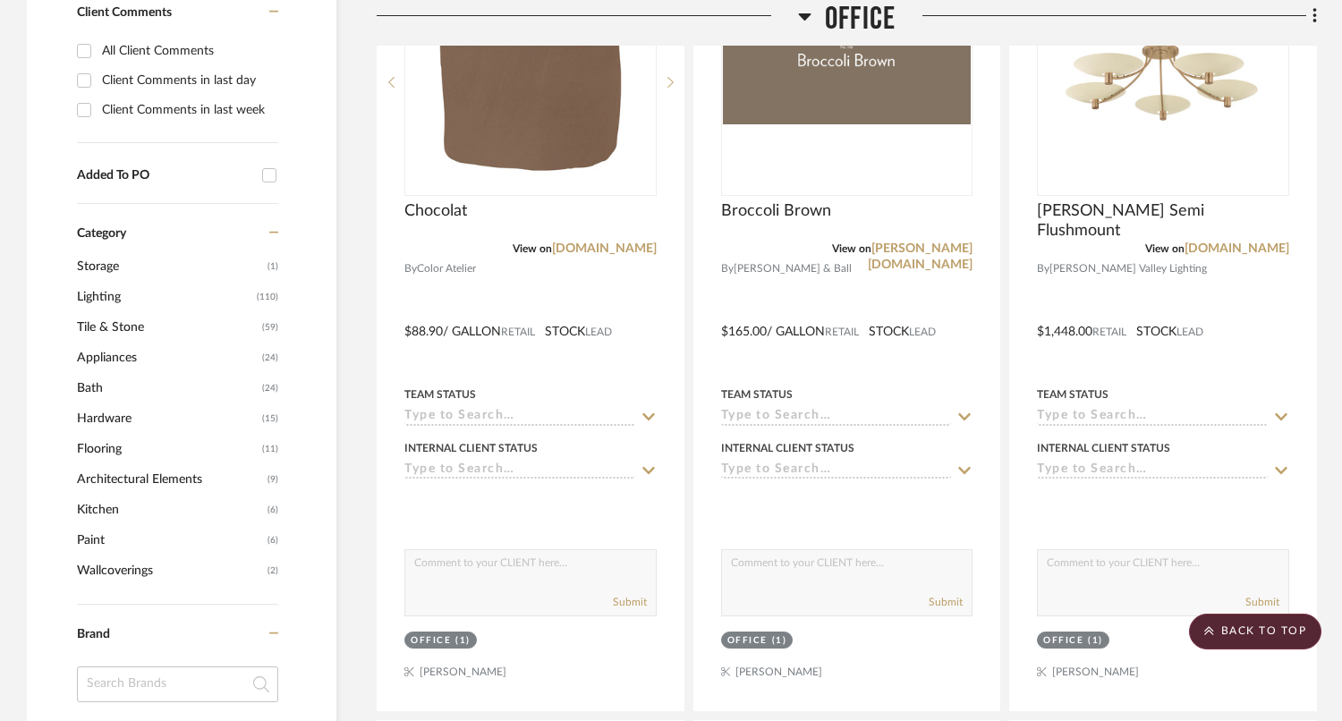
scroll to position [1005, 0]
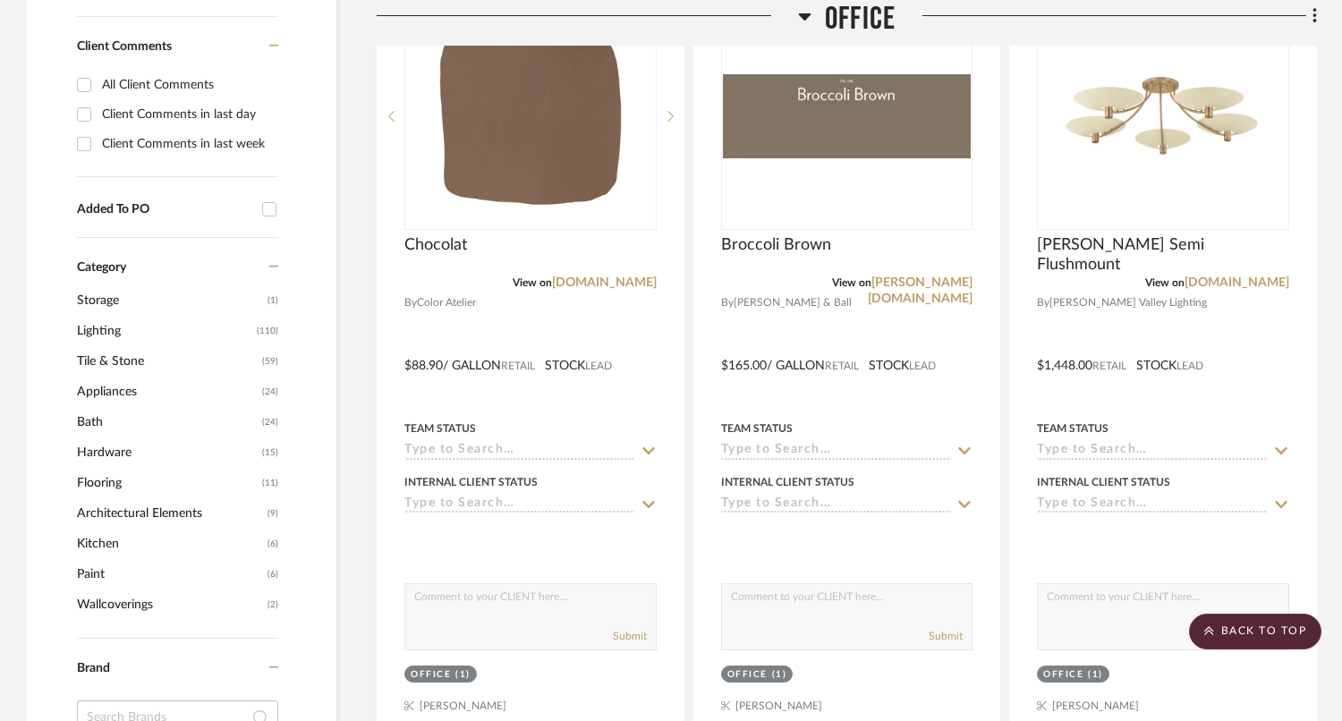
click at [852, 7] on span "Office" at bounding box center [860, 19] width 71 height 38
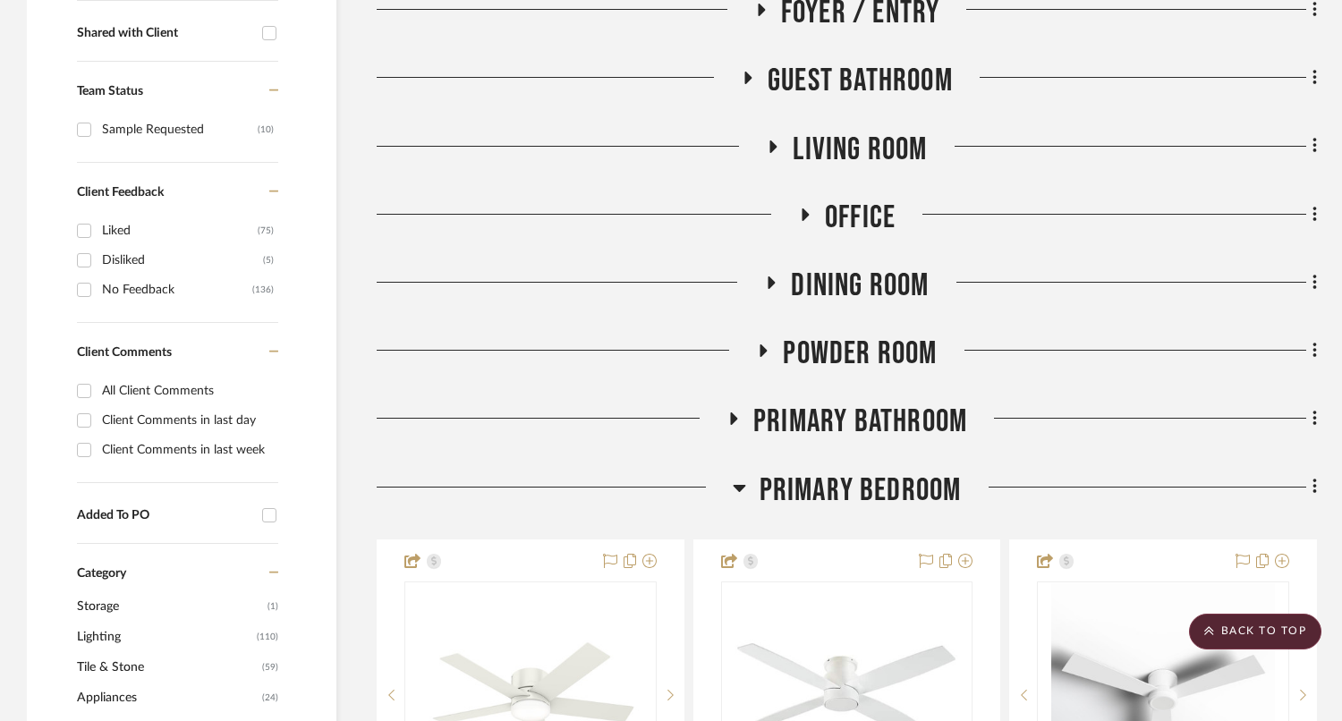
scroll to position [712, 0]
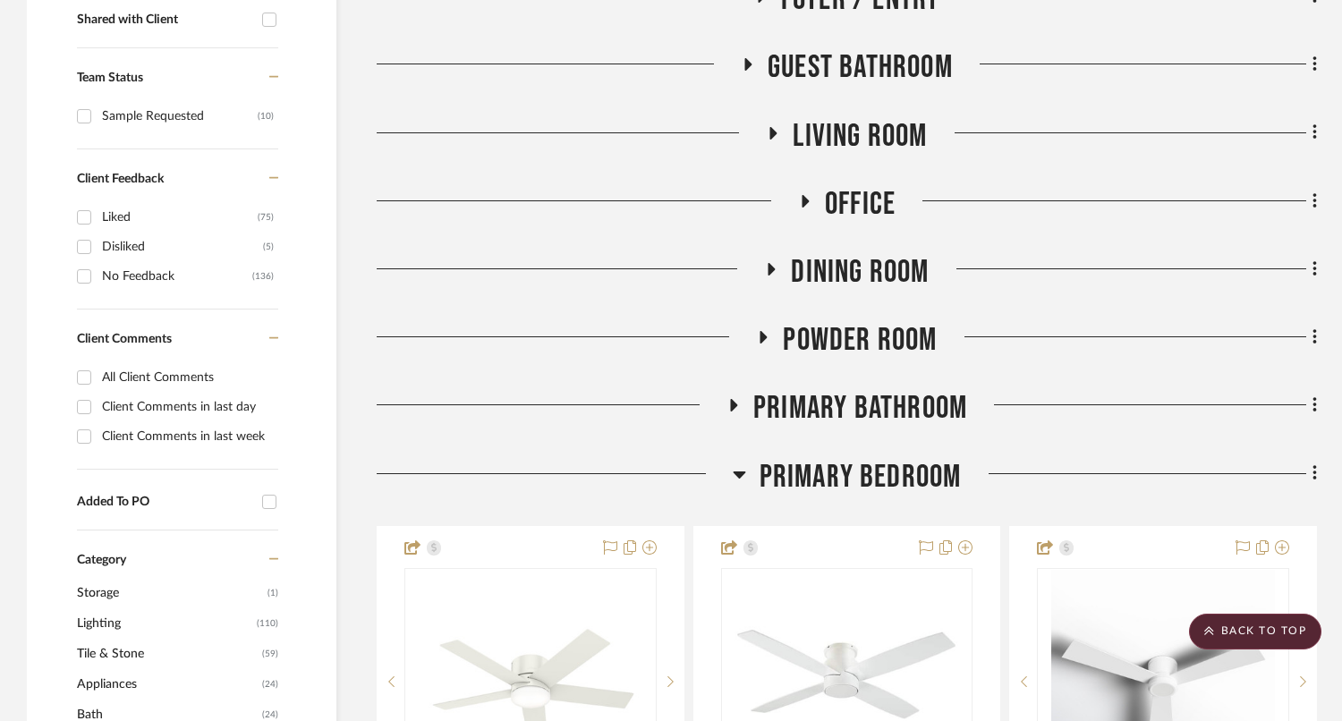
click at [831, 274] on span "Dining Room" at bounding box center [860, 272] width 138 height 38
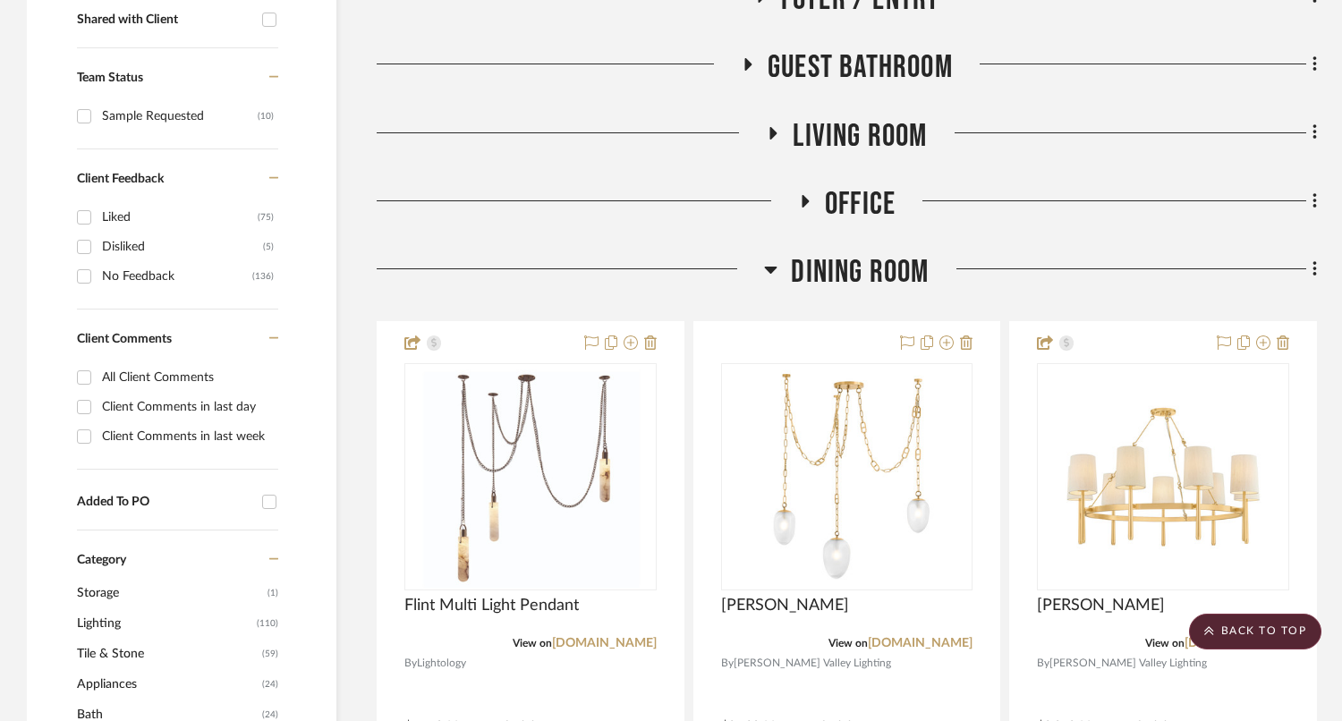
click at [831, 274] on span "Dining Room" at bounding box center [860, 272] width 138 height 38
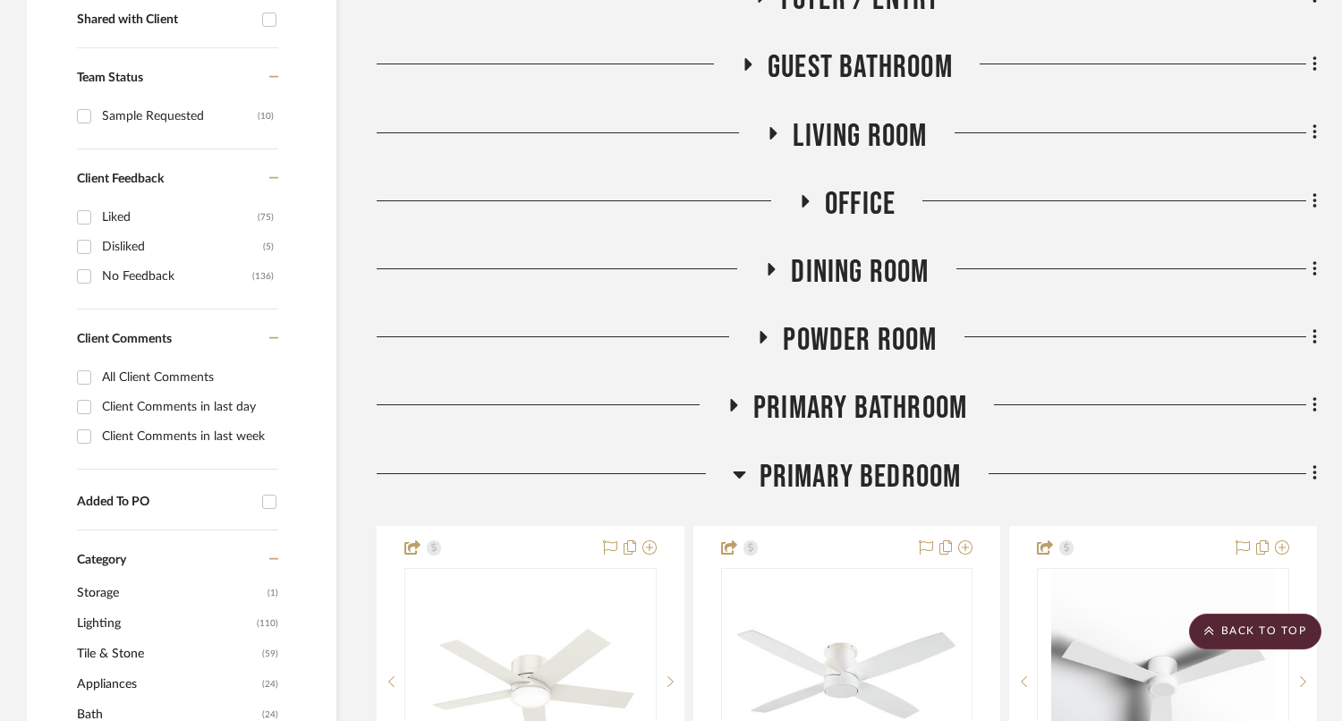
click at [831, 341] on span "Powder Room" at bounding box center [860, 340] width 154 height 38
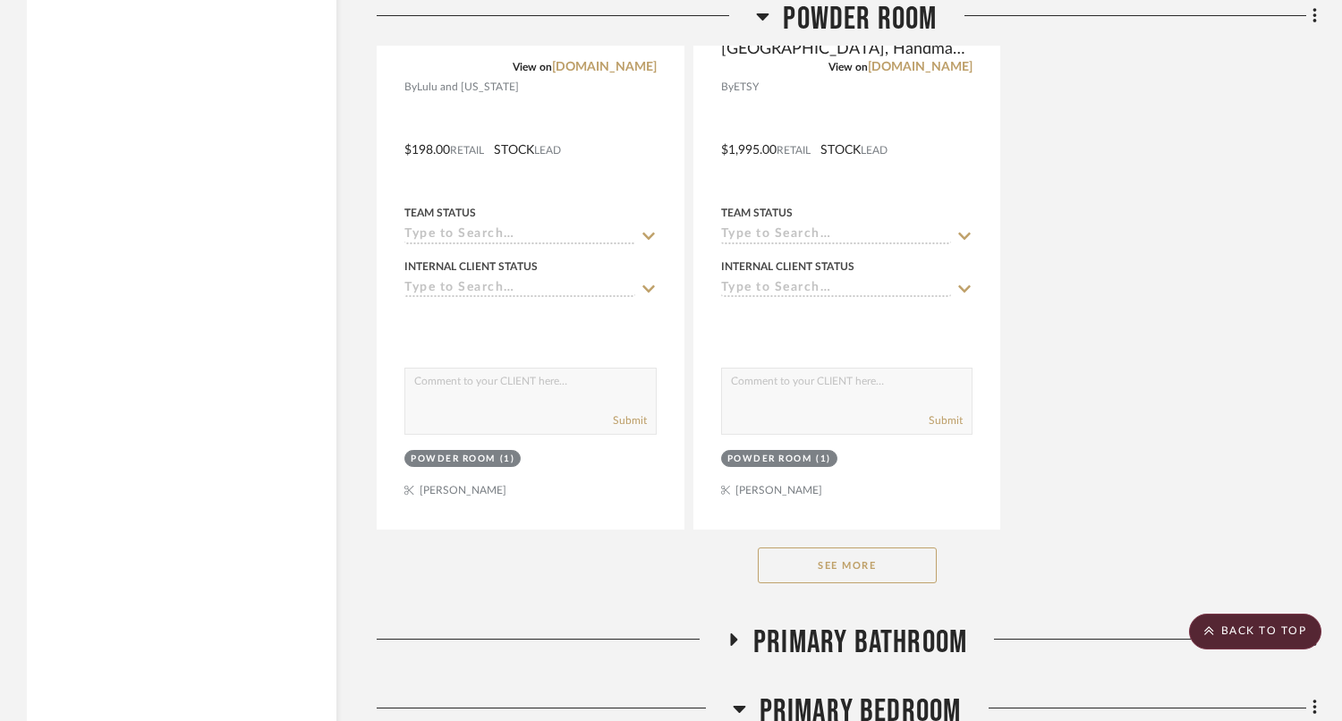
scroll to position [3274, 0]
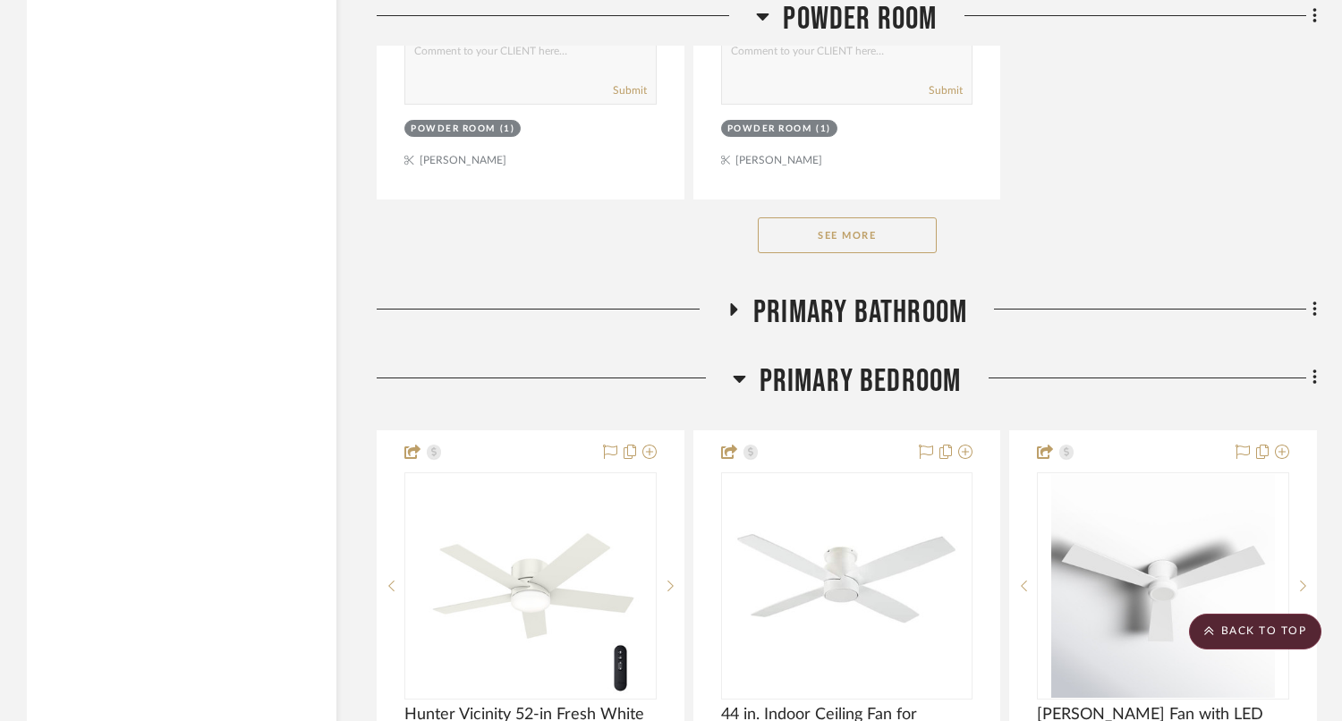
click at [848, 229] on button "See More" at bounding box center [847, 235] width 179 height 36
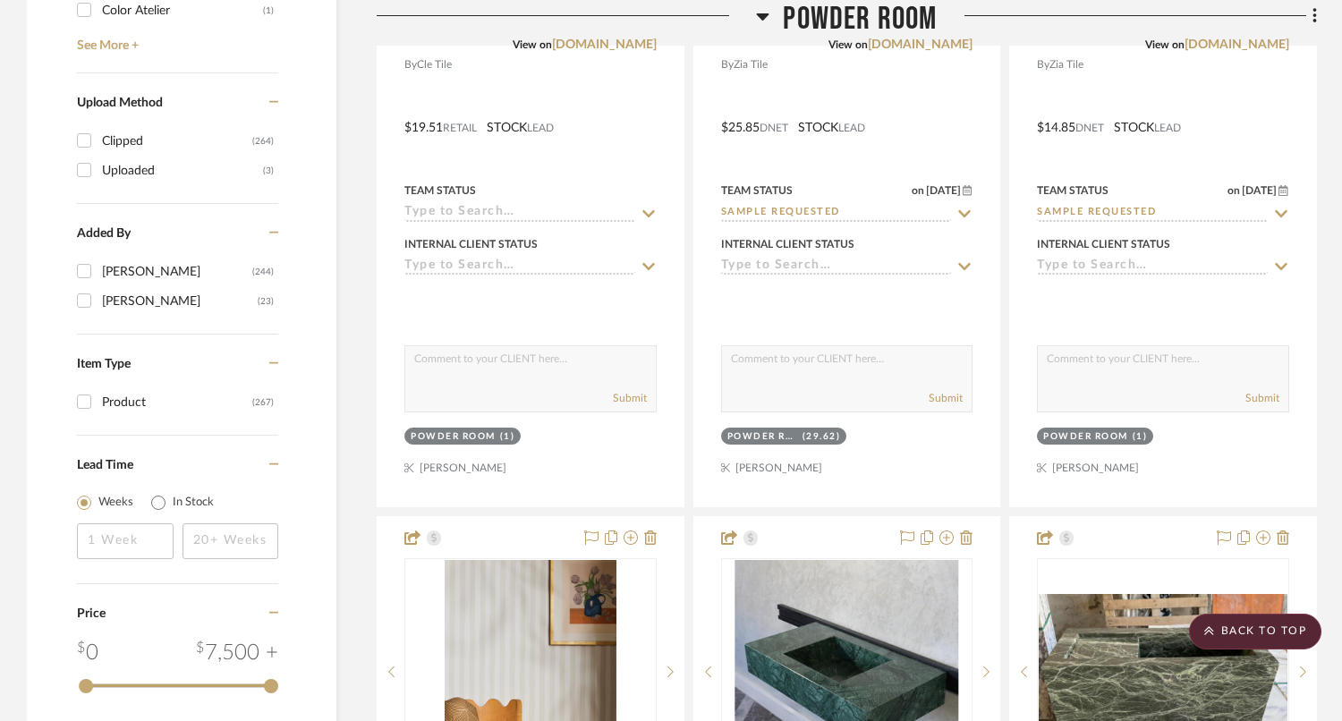
scroll to position [2179, 0]
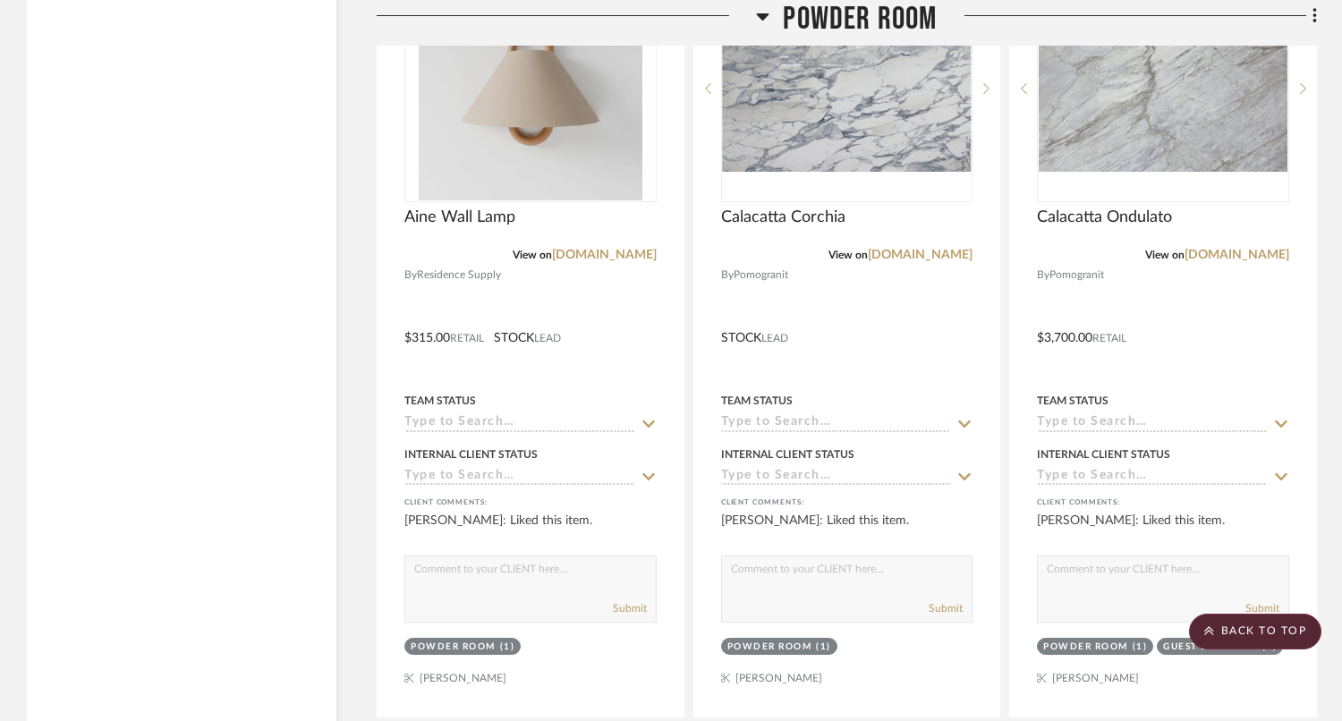
click at [860, 21] on span "Powder Room" at bounding box center [860, 19] width 154 height 38
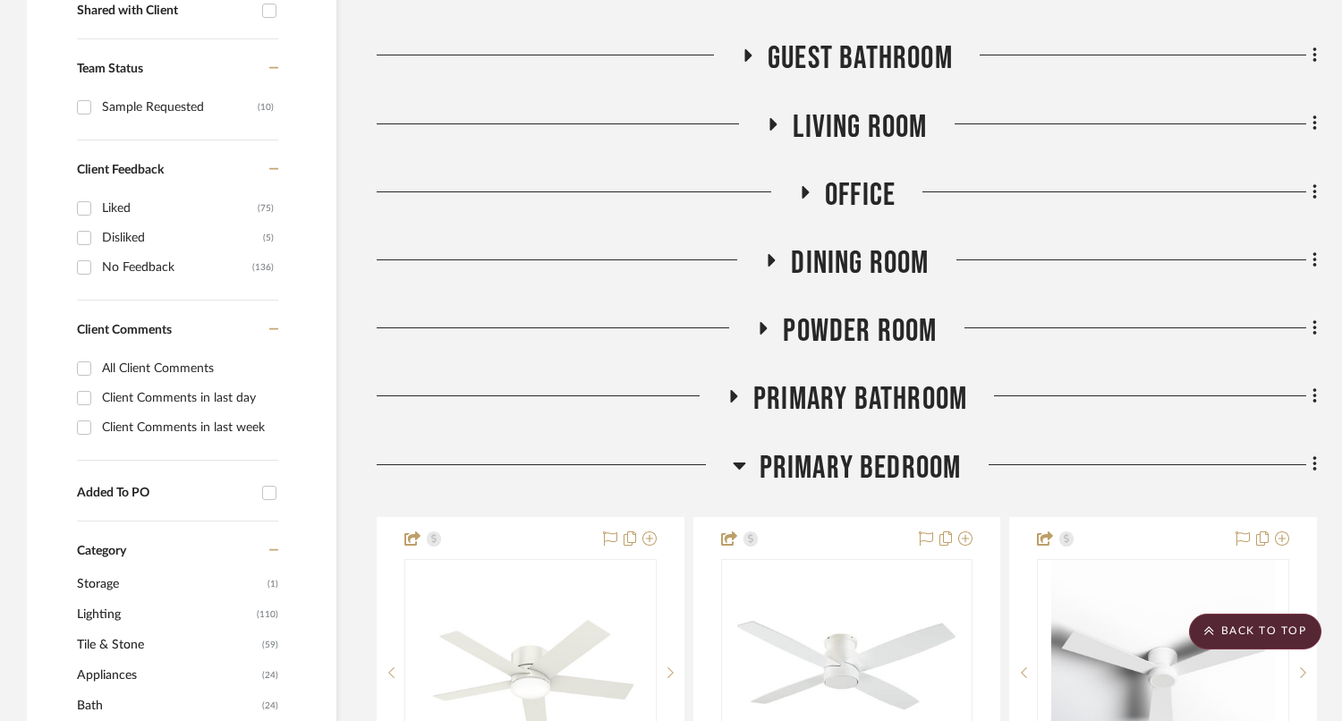
scroll to position [725, 0]
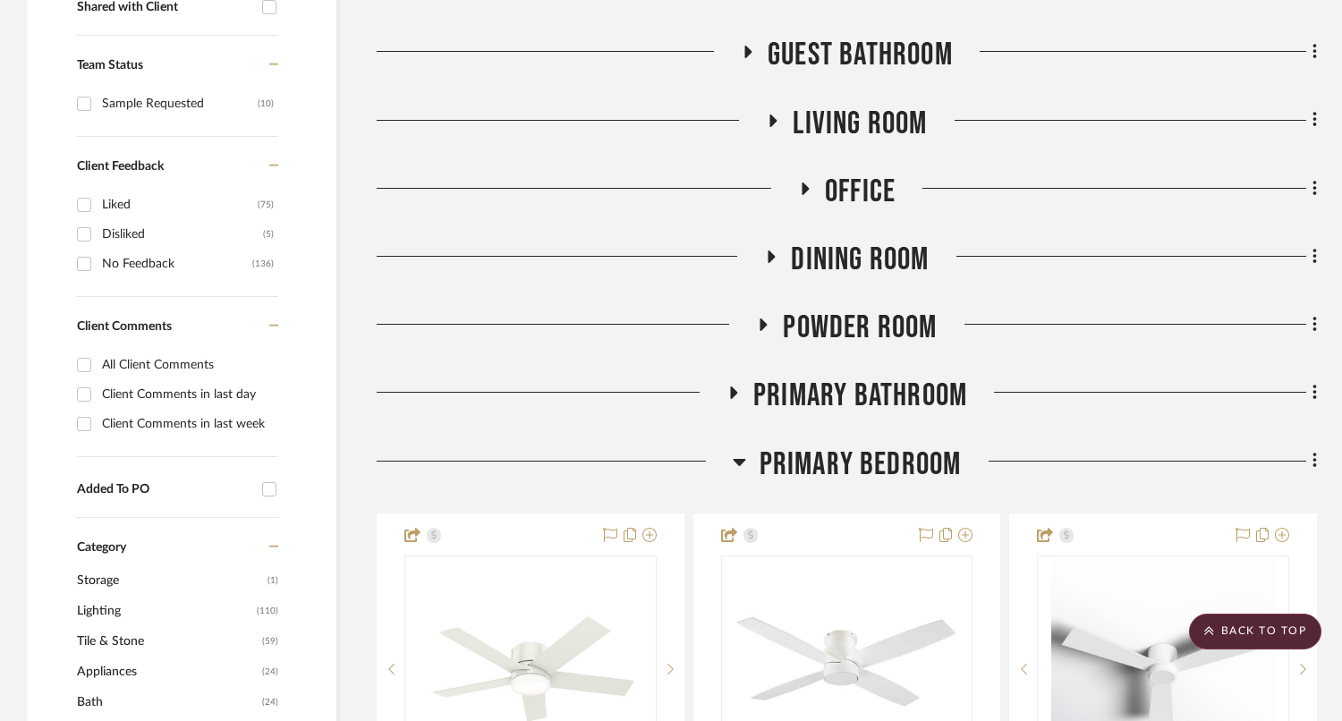
click at [817, 398] on span "Primary Bathroom" at bounding box center [860, 396] width 214 height 38
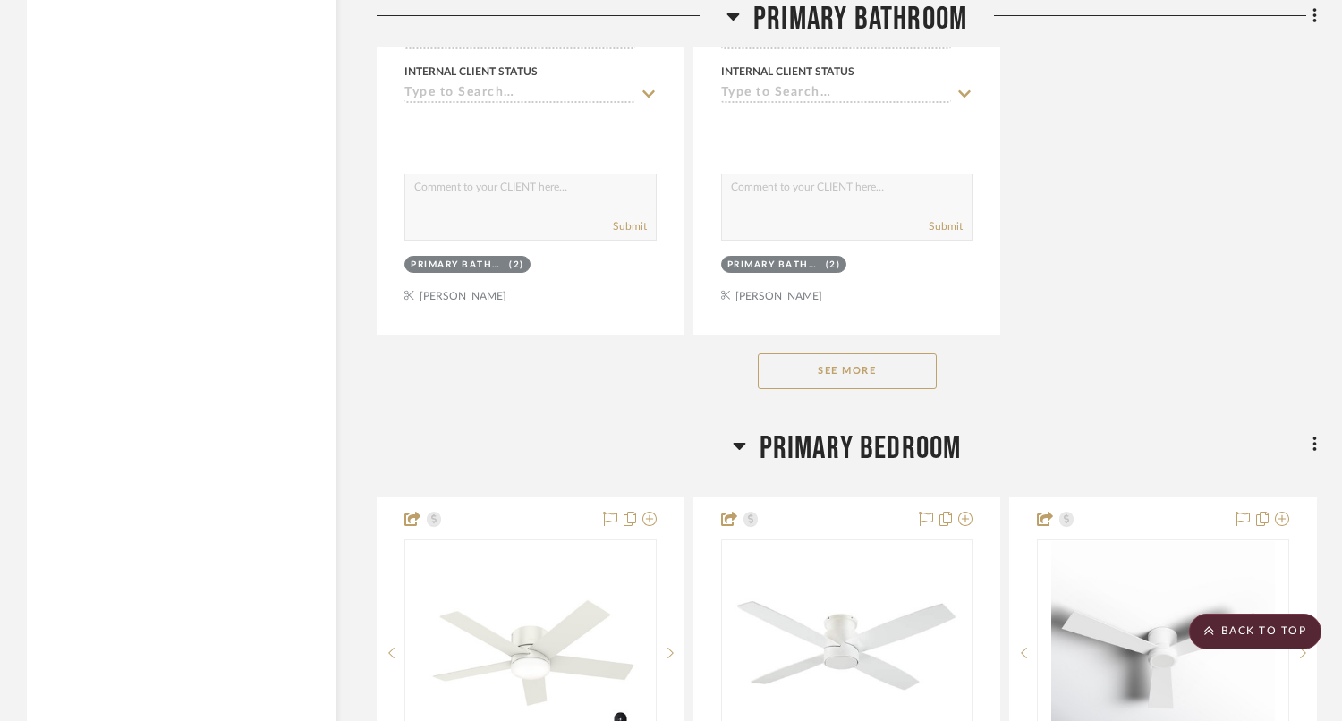
scroll to position [3211, 0]
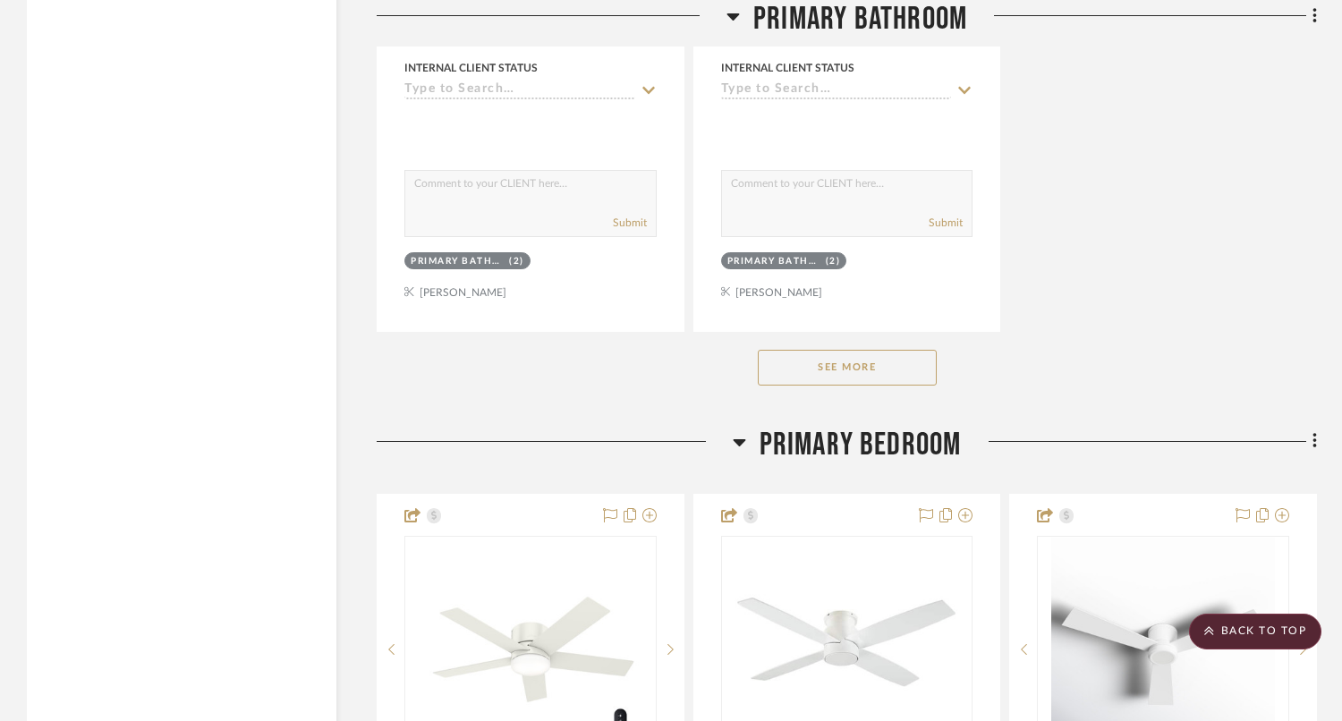
click at [850, 368] on button "See More" at bounding box center [847, 368] width 179 height 36
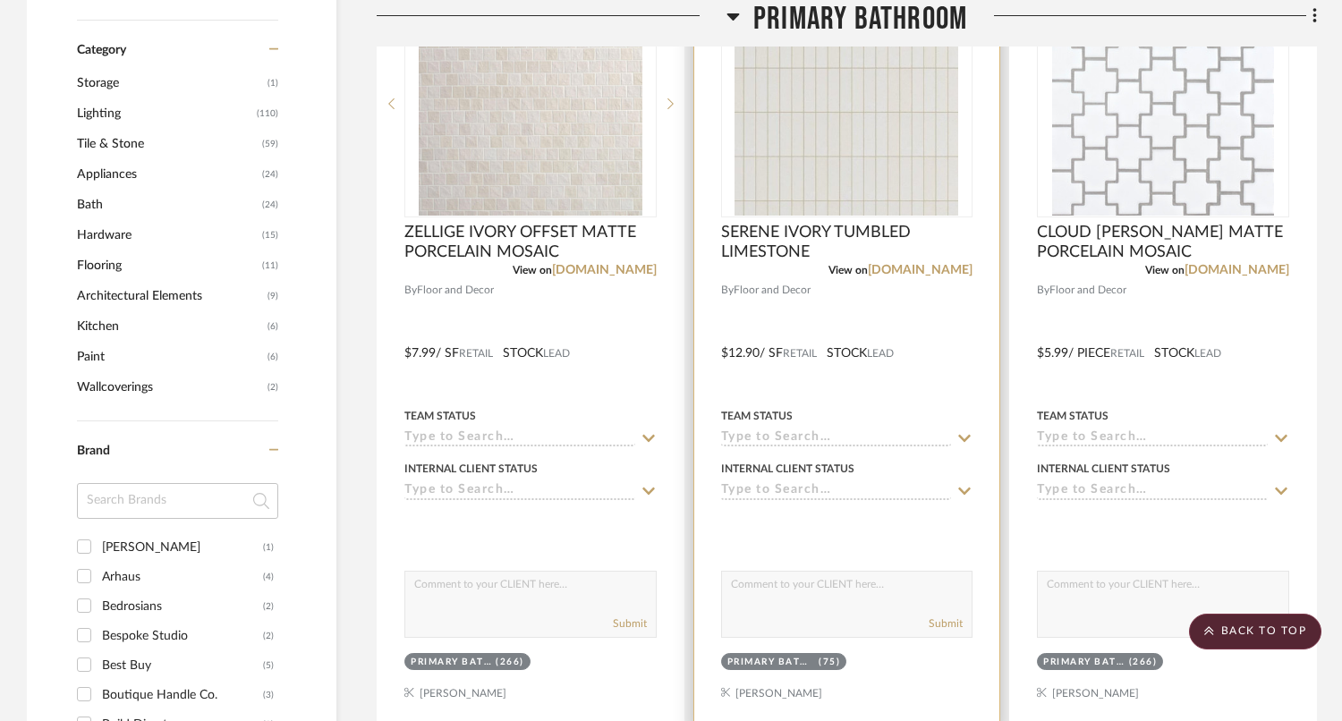
scroll to position [1227, 0]
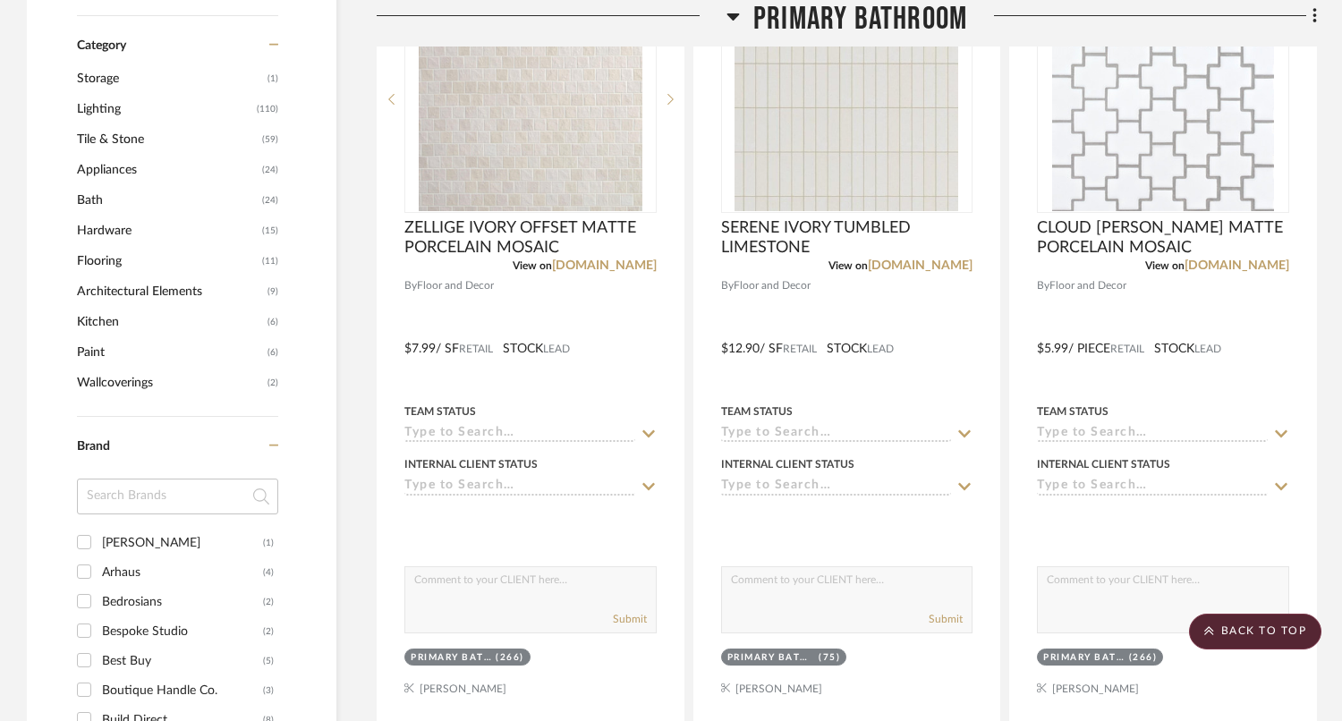
click at [865, 18] on span "Primary Bathroom" at bounding box center [860, 19] width 214 height 38
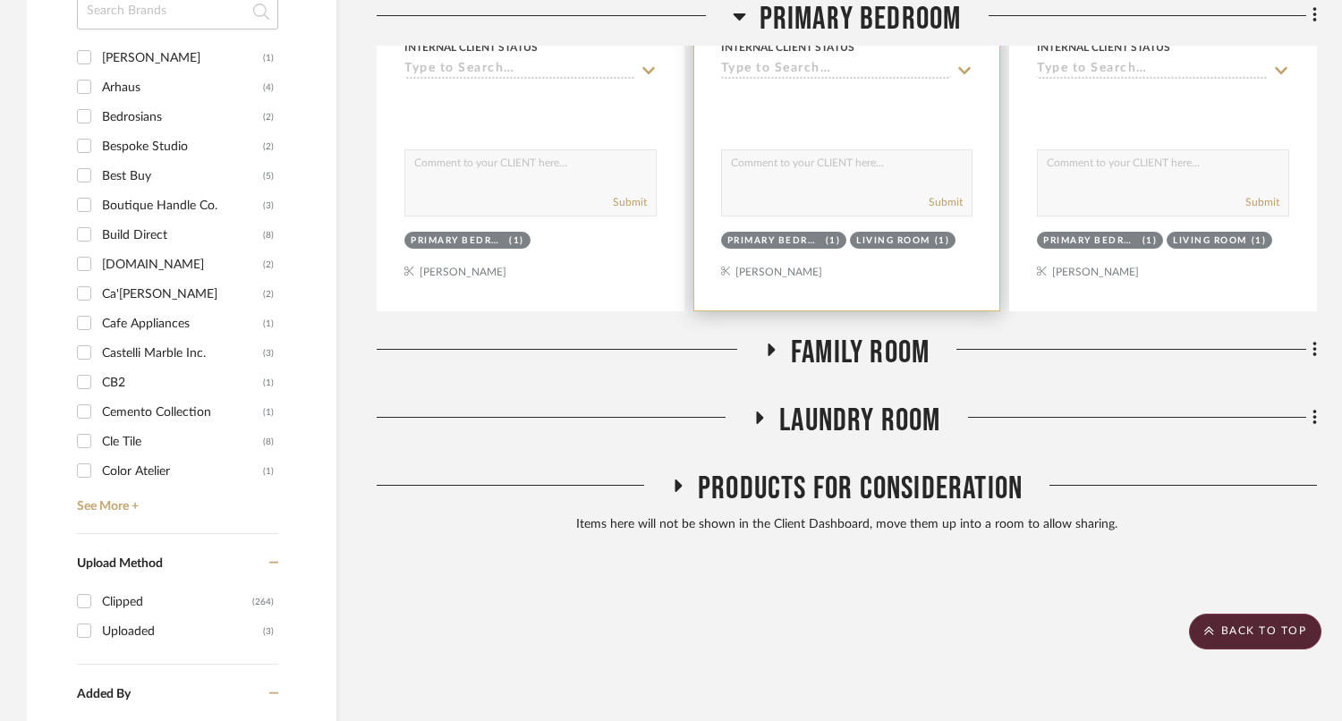
scroll to position [1715, 0]
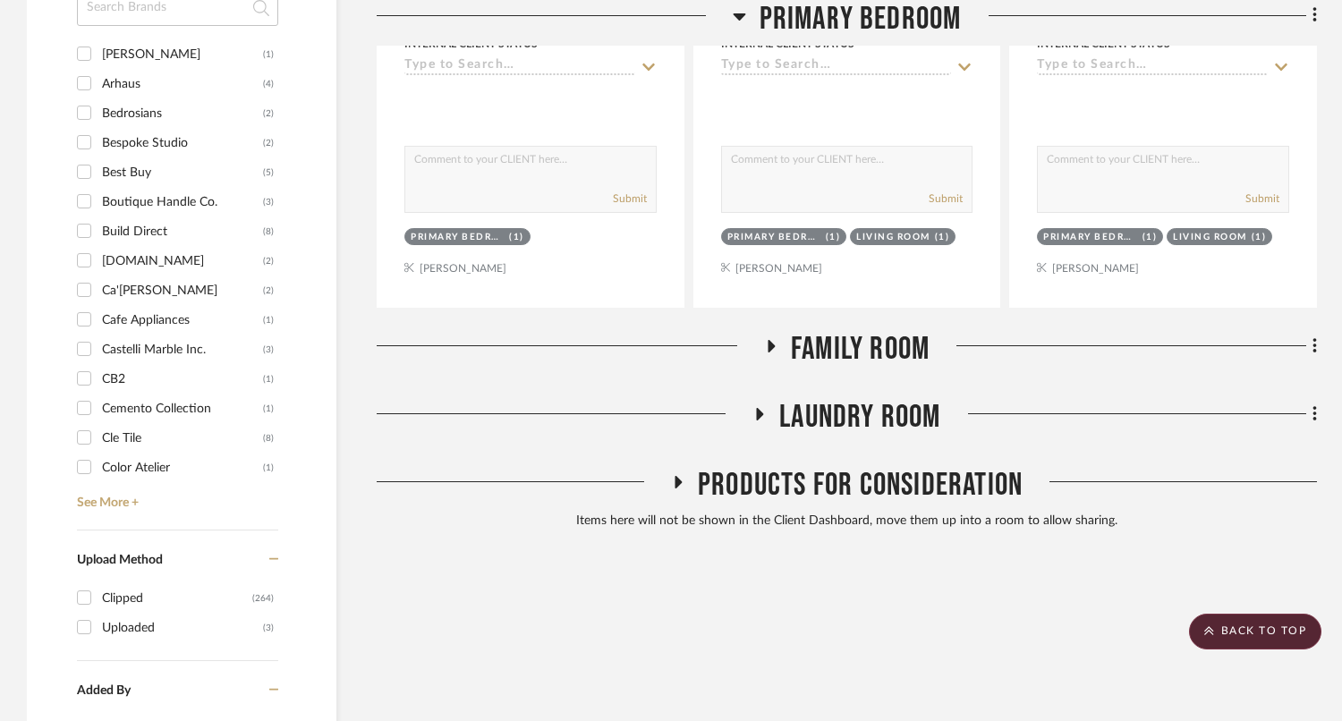
click at [820, 337] on span "Family Room" at bounding box center [860, 349] width 139 height 38
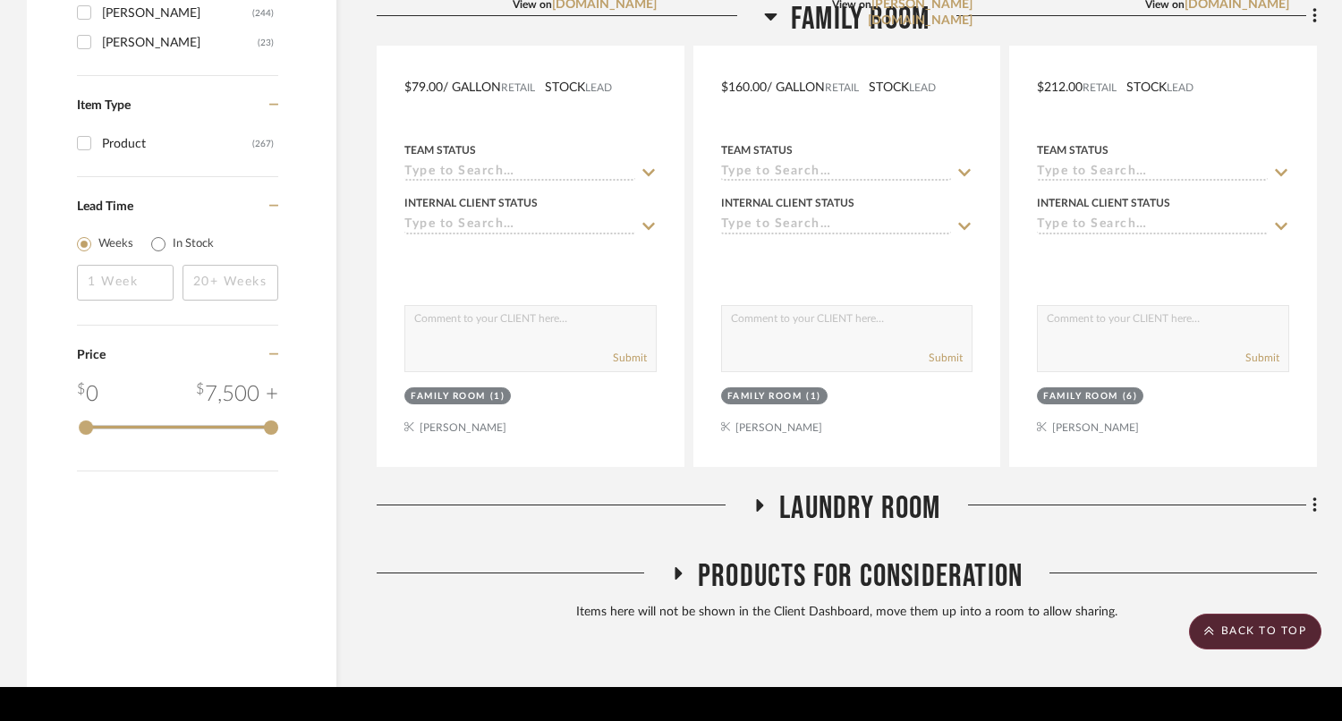
scroll to position [2474, 0]
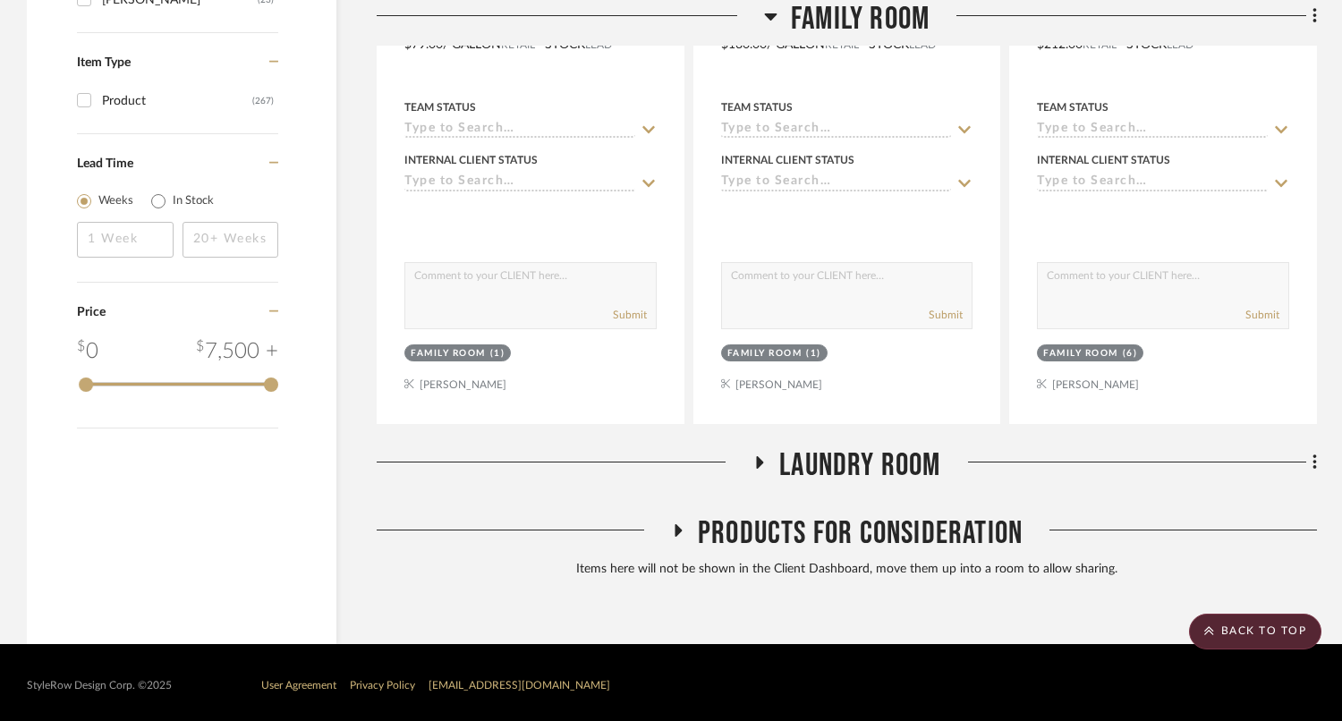
click at [819, 464] on span "Laundry Room" at bounding box center [859, 466] width 161 height 38
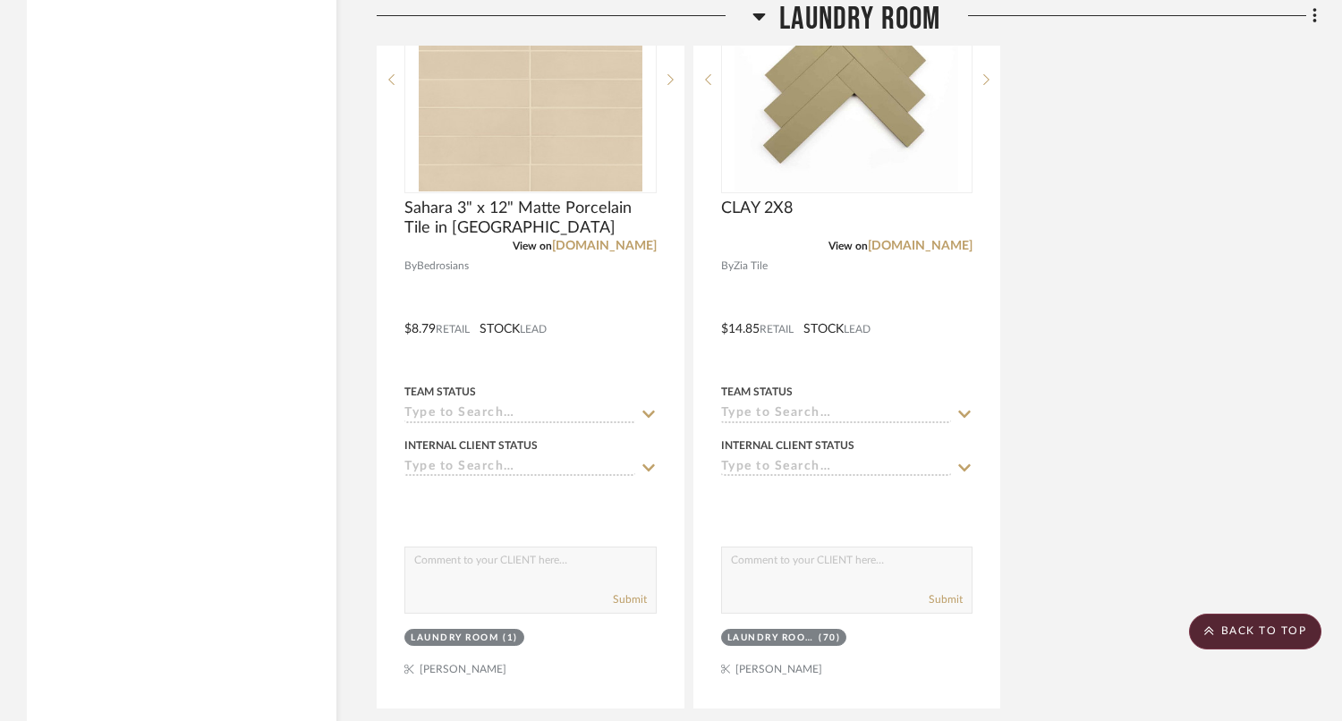
scroll to position [3085, 0]
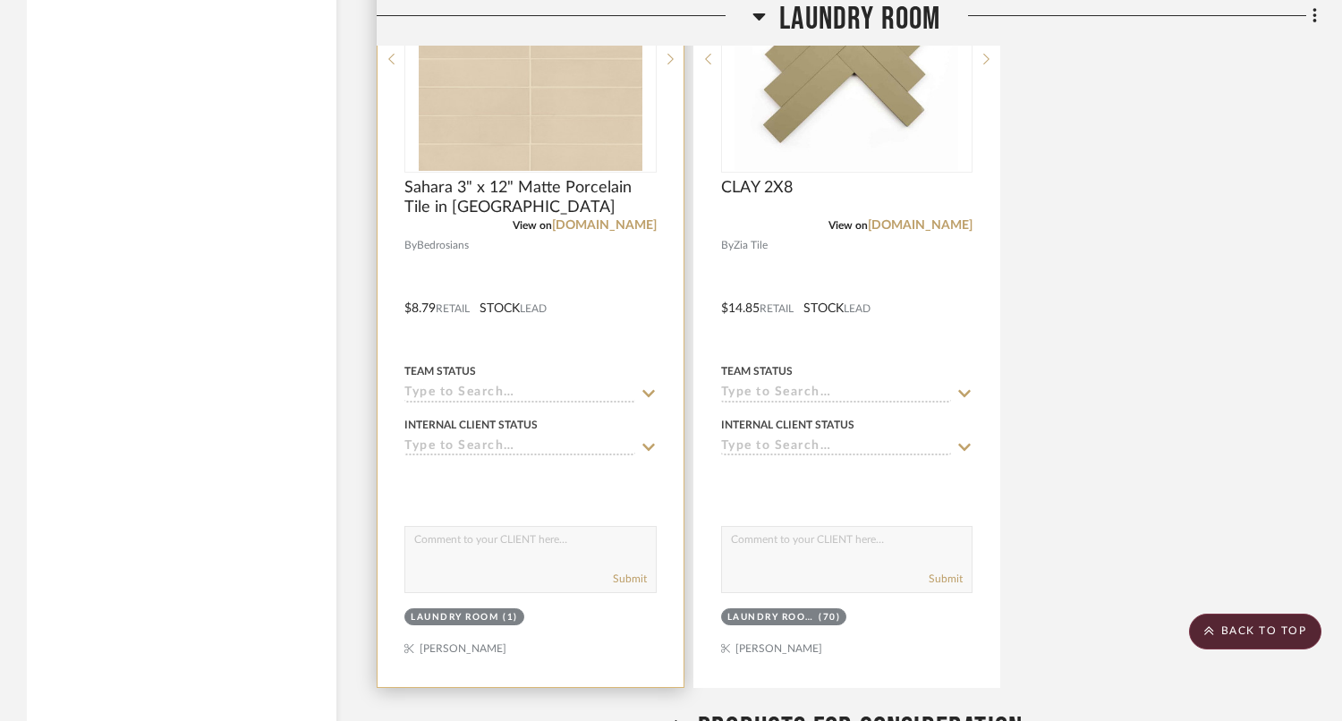
click at [532, 633] on div at bounding box center [531, 295] width 306 height 783
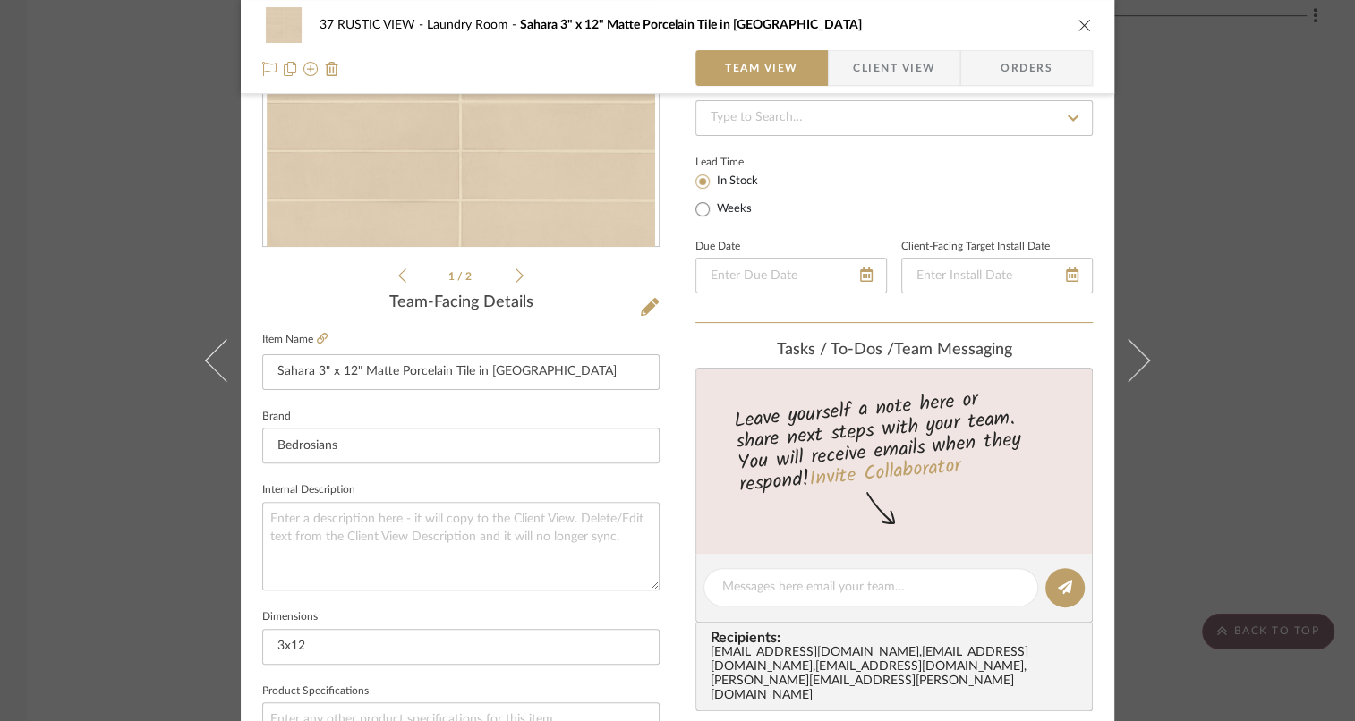
scroll to position [940, 0]
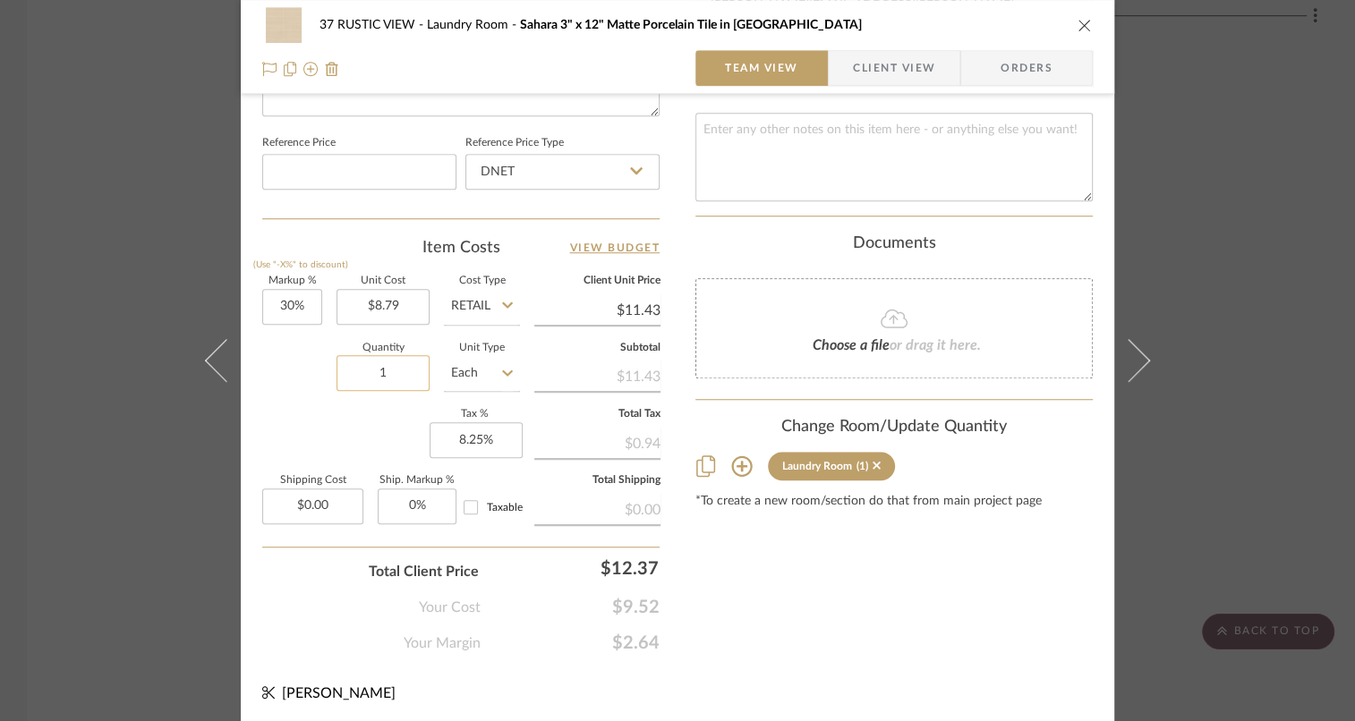
click at [389, 364] on input "1" at bounding box center [382, 373] width 93 height 36
type input "70"
click at [310, 438] on div "Markup % (Use "-X%" to discount) 30% Unit Cost $8.79 Cost Type Retail Client Un…" at bounding box center [460, 406] width 397 height 261
click at [494, 371] on input "Each" at bounding box center [482, 373] width 76 height 36
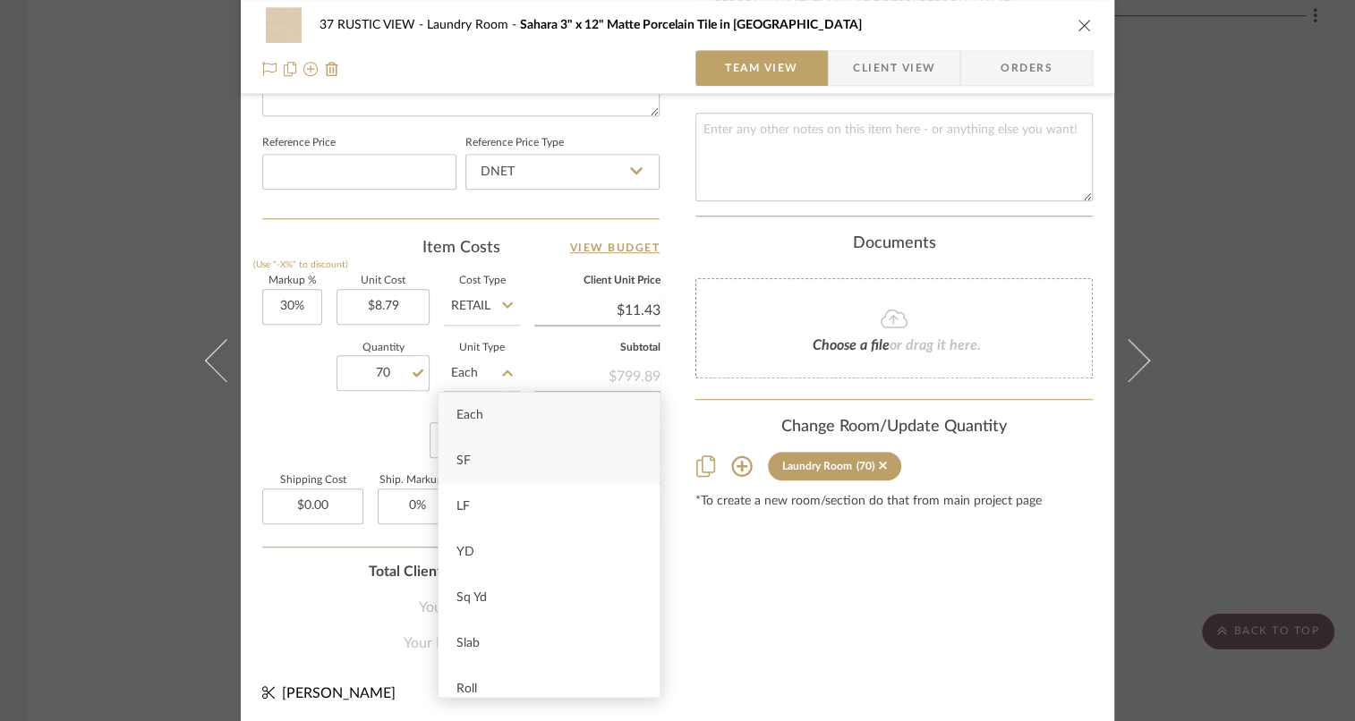
click at [507, 461] on div "SF" at bounding box center [548, 461] width 221 height 46
type input "SF"
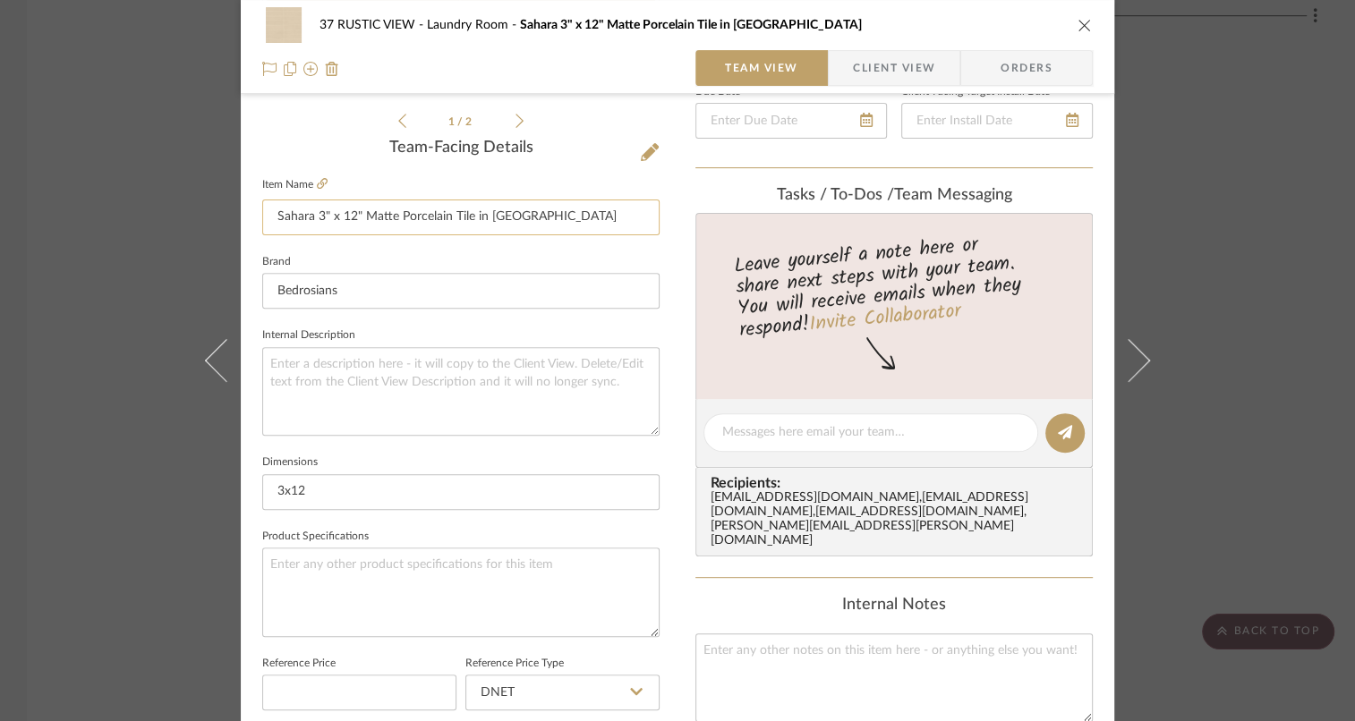
scroll to position [429, 0]
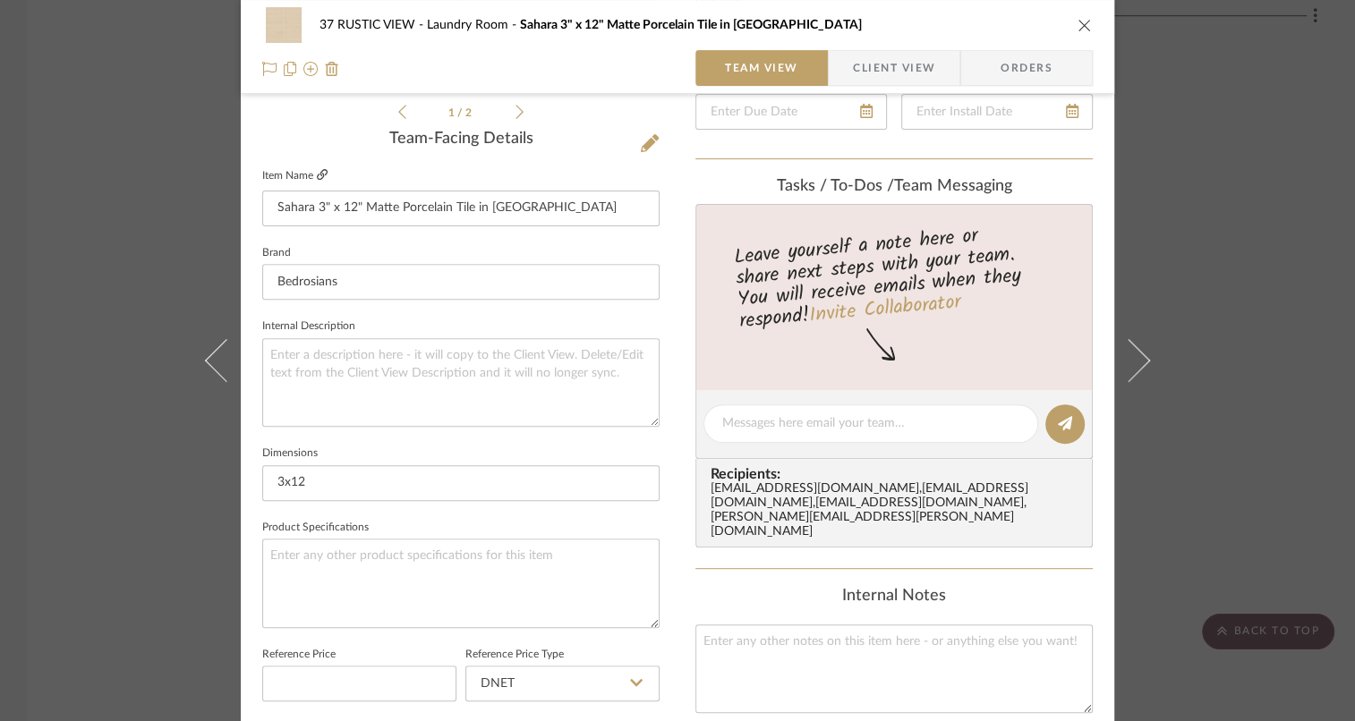
click at [317, 169] on icon at bounding box center [322, 174] width 11 height 11
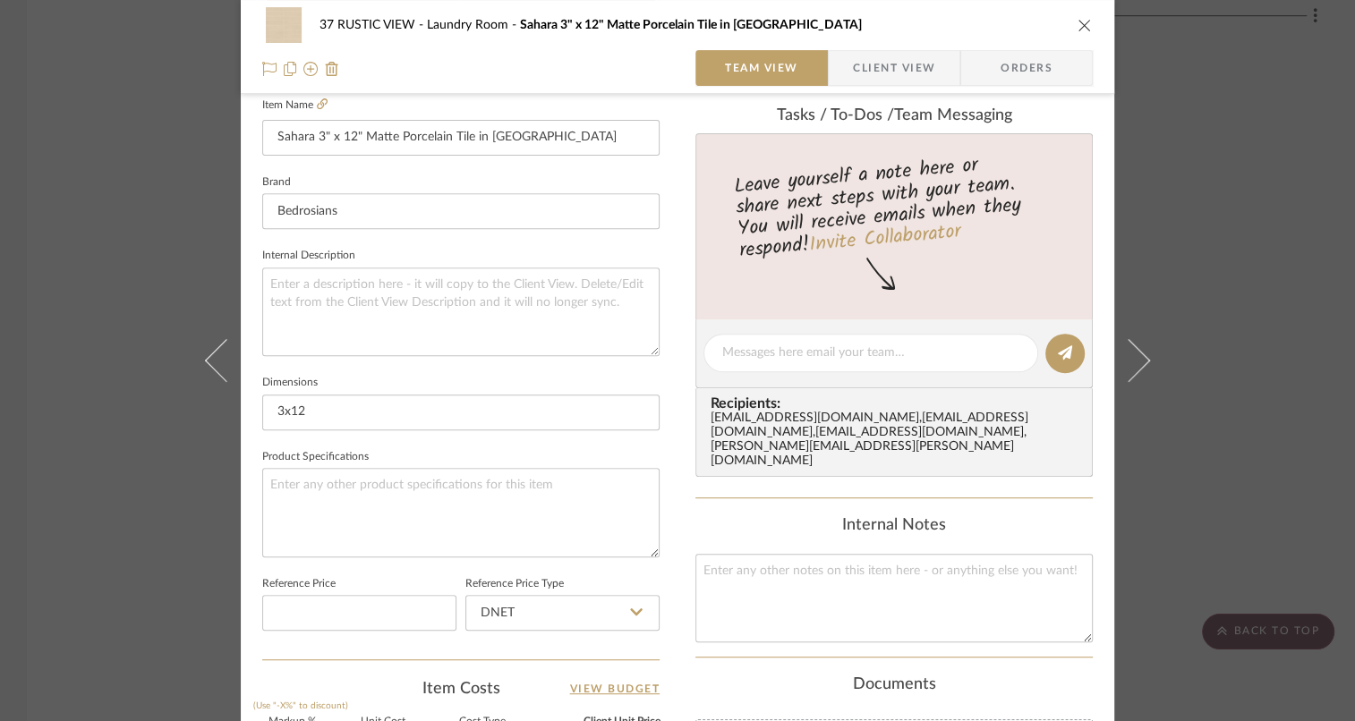
scroll to position [940, 0]
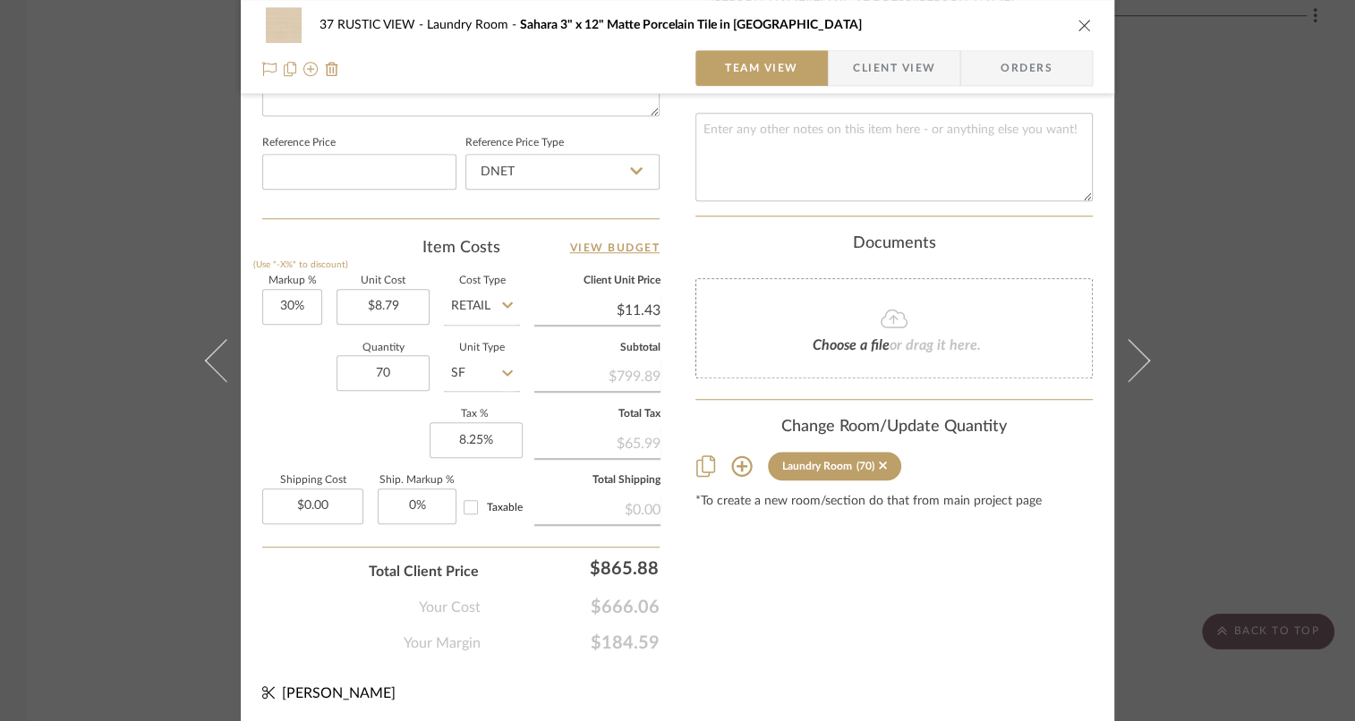
click at [1081, 27] on icon "close" at bounding box center [1084, 25] width 14 height 14
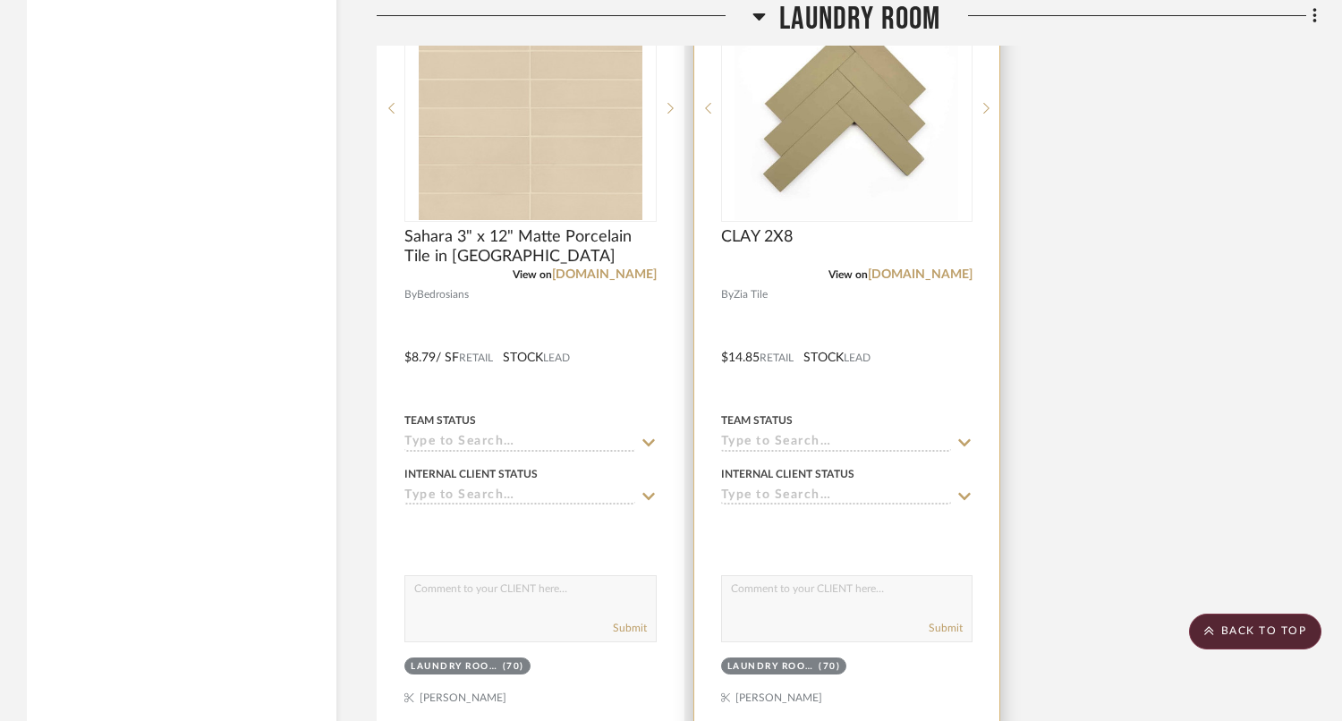
scroll to position [3279, 0]
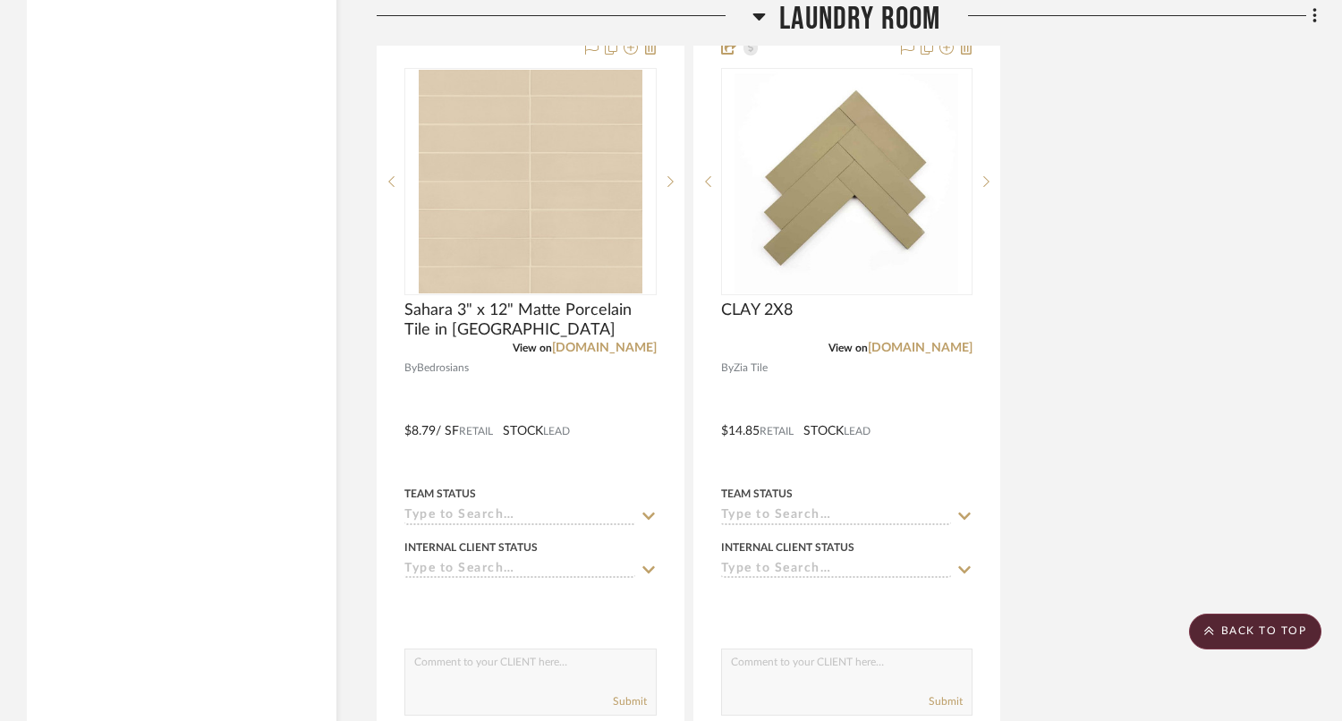
click at [860, 18] on span "Laundry Room" at bounding box center [859, 19] width 161 height 38
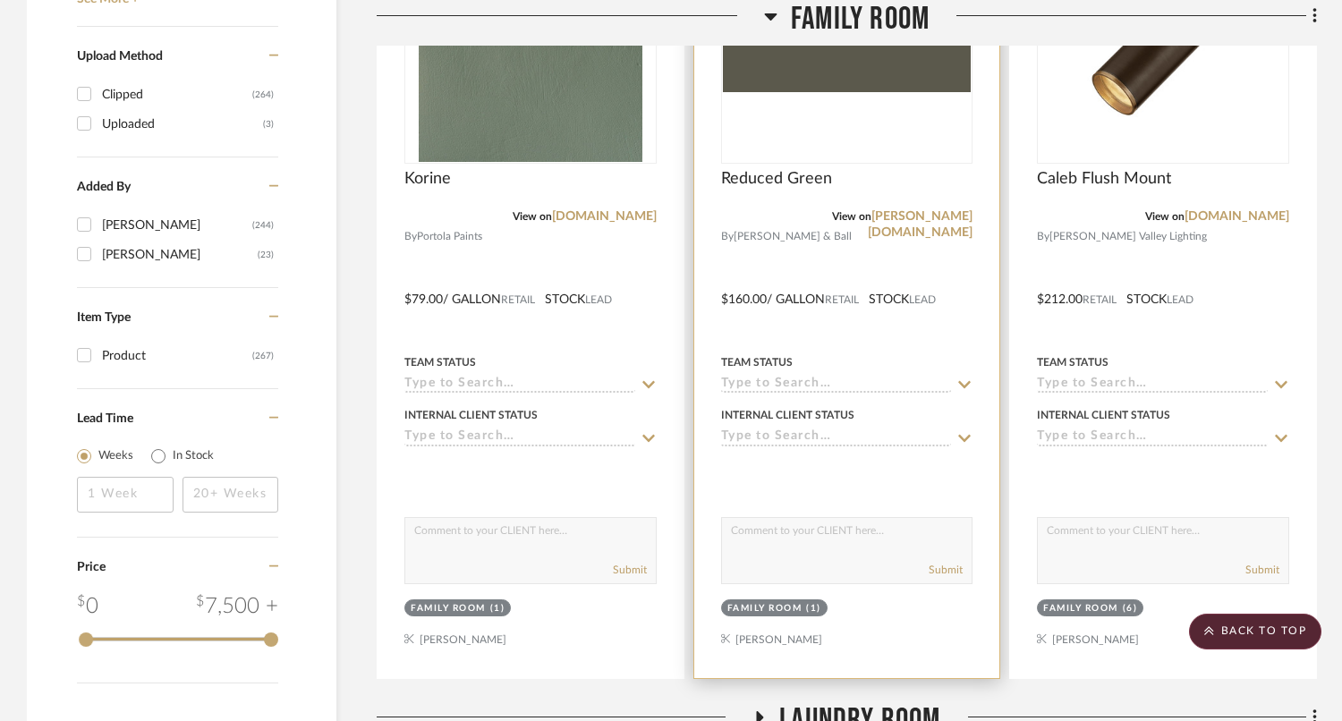
scroll to position [2166, 0]
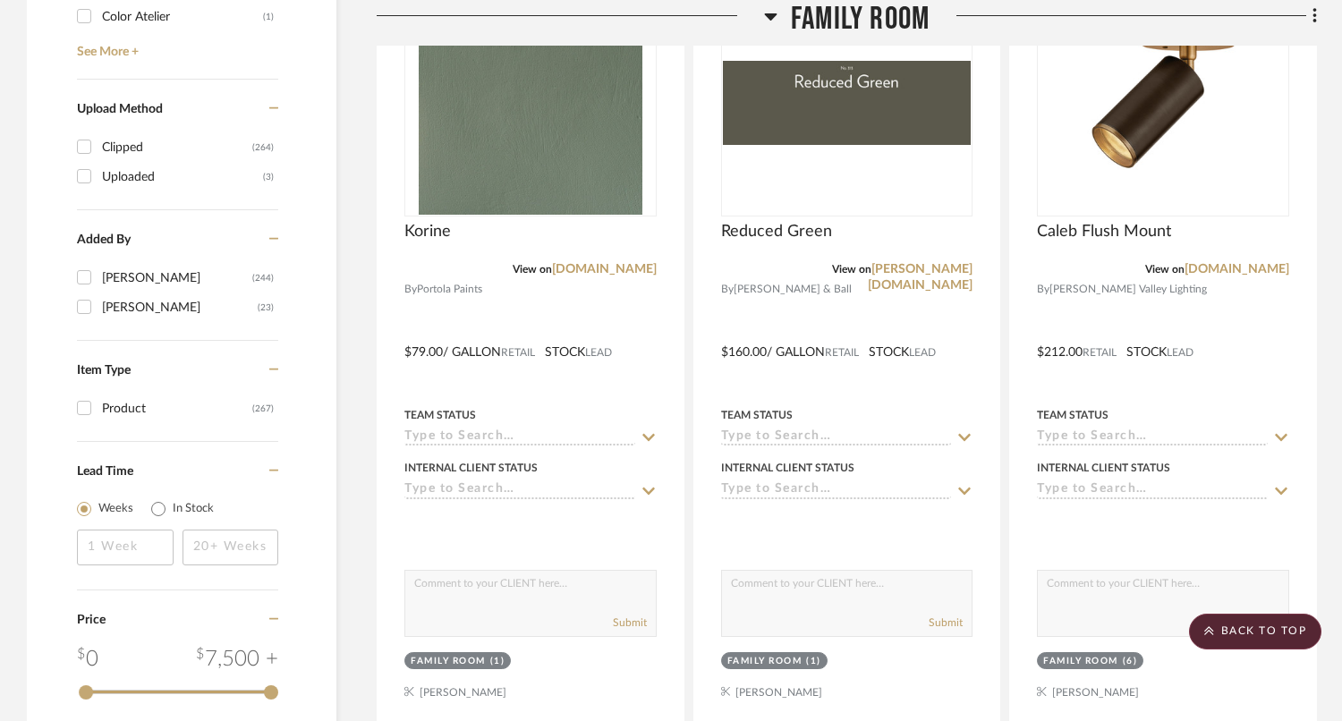
click at [850, 20] on span "Family Room" at bounding box center [860, 19] width 139 height 38
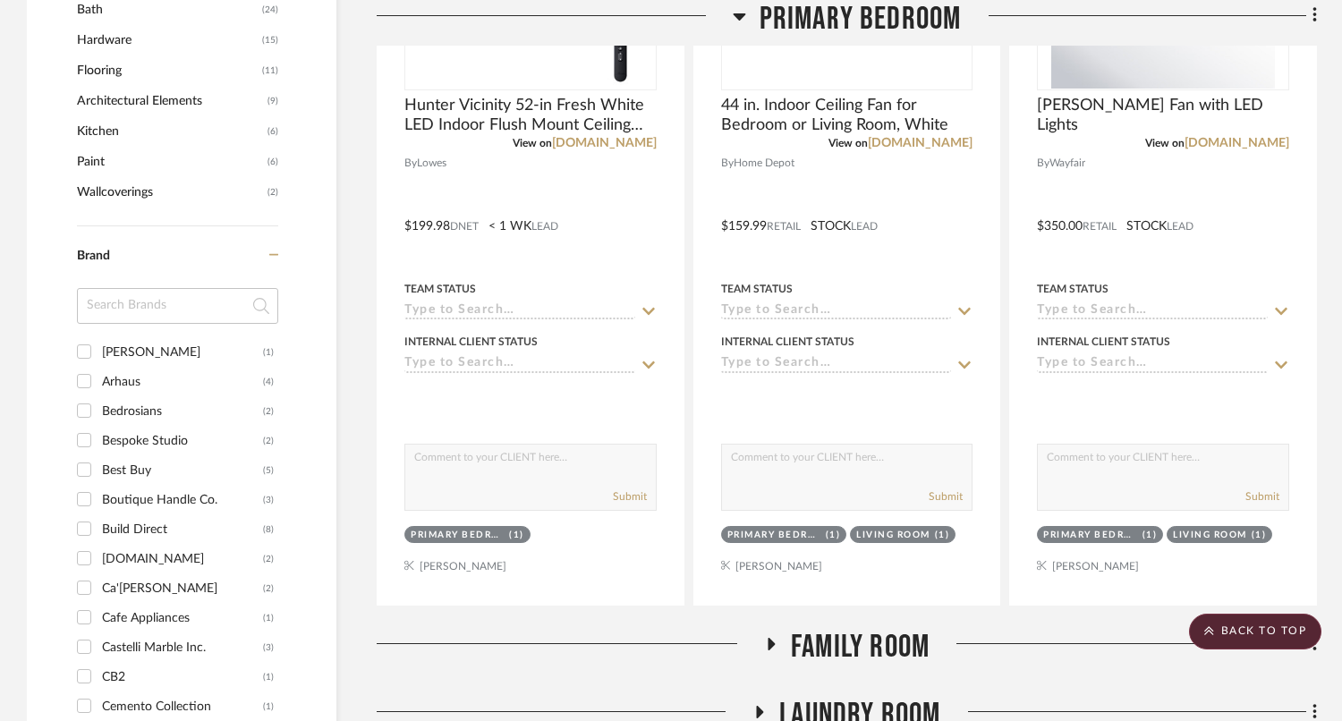
click at [849, 30] on span "Primary Bedroom" at bounding box center [861, 19] width 202 height 38
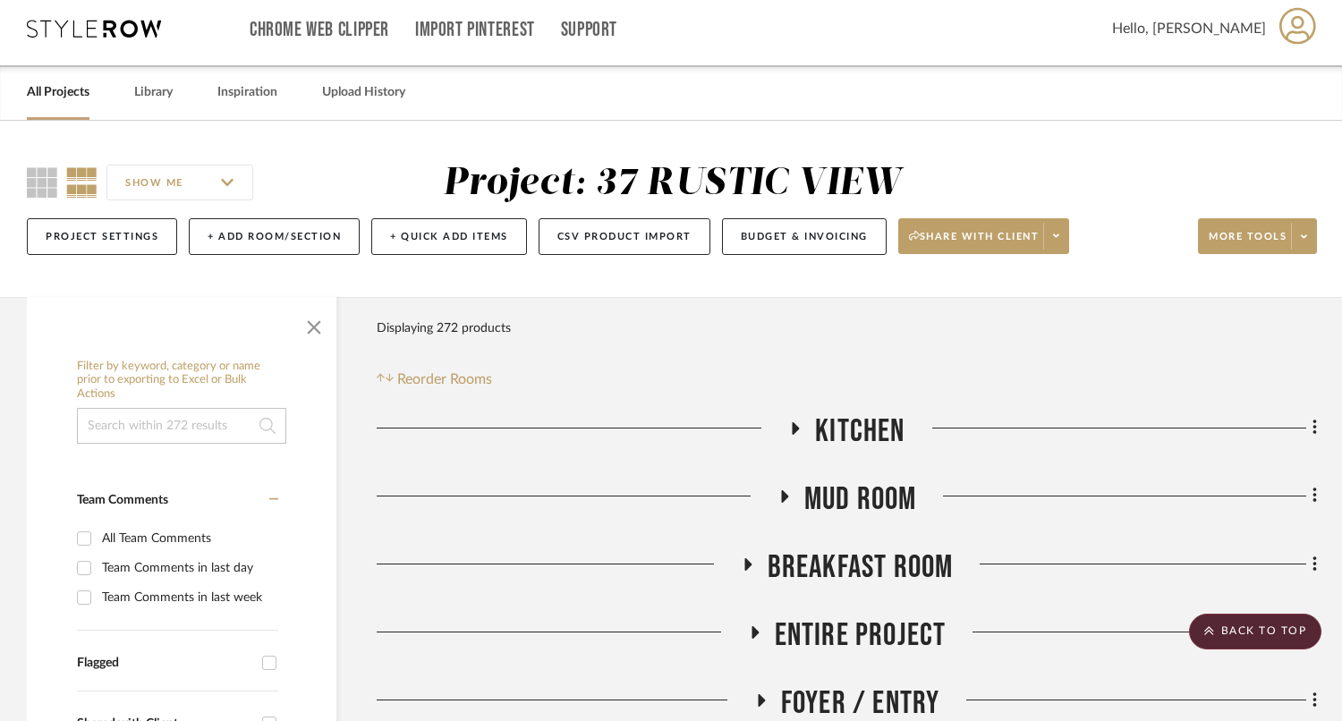
scroll to position [0, 0]
